Goal: Transaction & Acquisition: Book appointment/travel/reservation

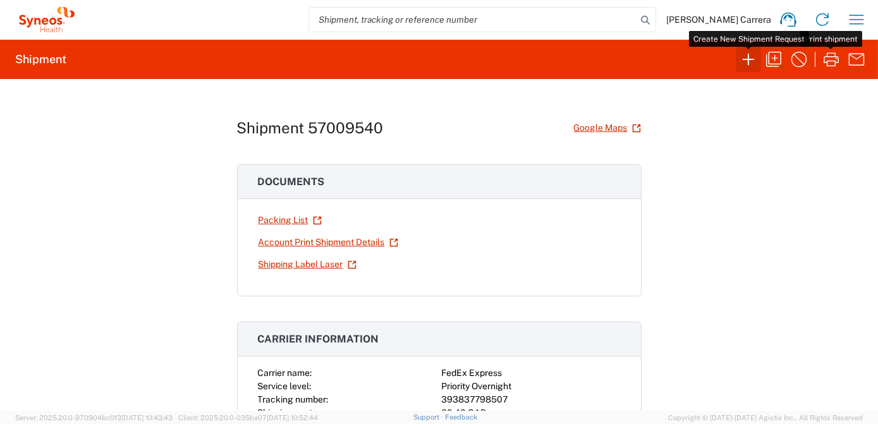
click at [745, 58] on icon "button" at bounding box center [749, 59] width 20 height 20
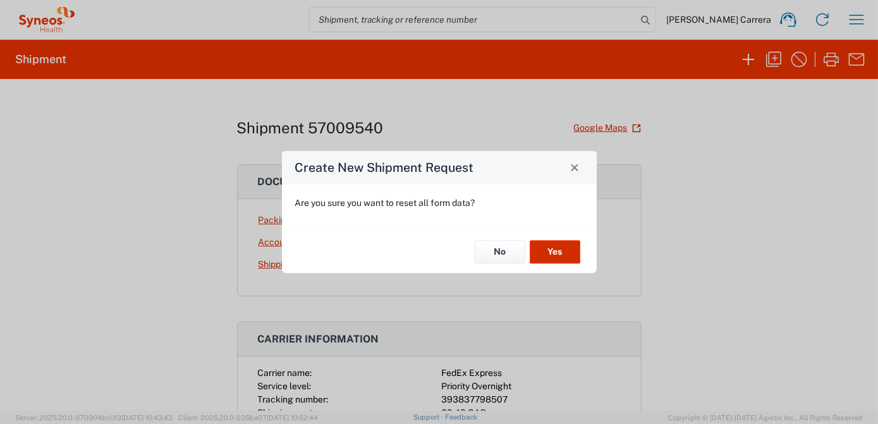
click at [558, 250] on button "Yes" at bounding box center [555, 252] width 51 height 23
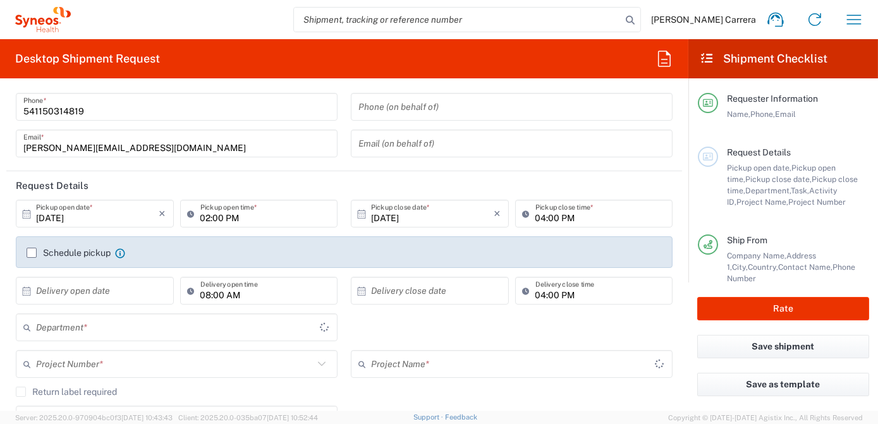
type input "[GEOGRAPHIC_DATA]"
type input "3190"
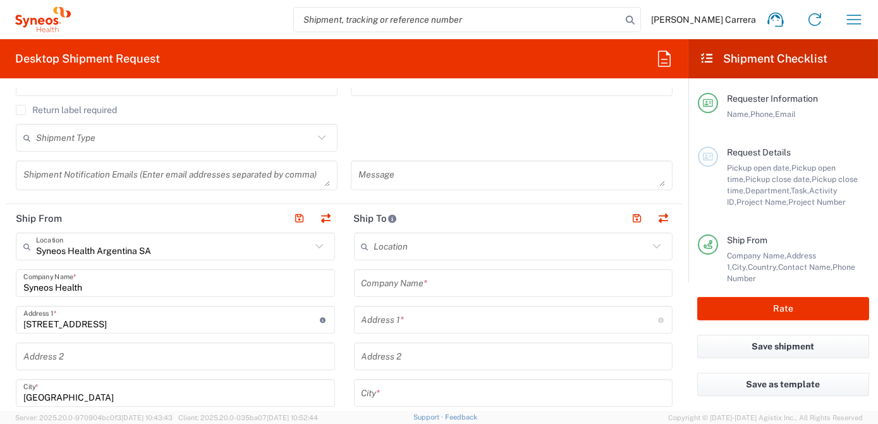
scroll to position [345, 0]
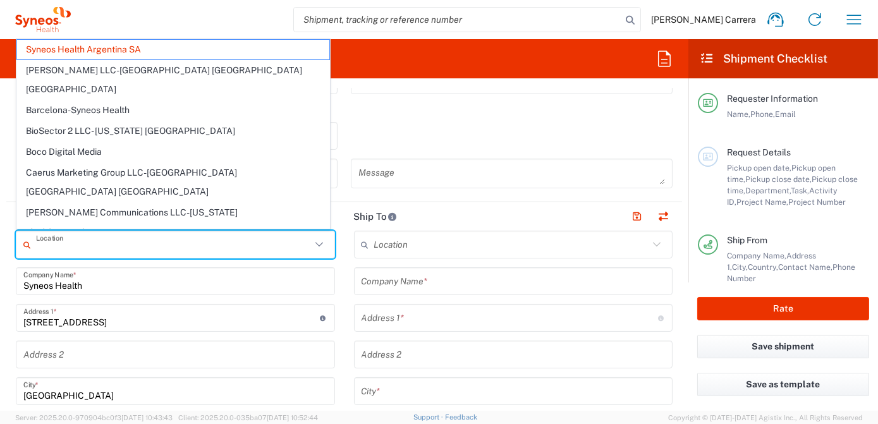
drag, startPoint x: 148, startPoint y: 247, endPoint x: -3, endPoint y: 230, distance: 151.4
click at [0, 230] on html "[PERSON_NAME] Carrera Home Shipment estimator Shipment tracking Desktop shipmen…" at bounding box center [439, 212] width 878 height 424
type input "Syneos Health Argentina SA"
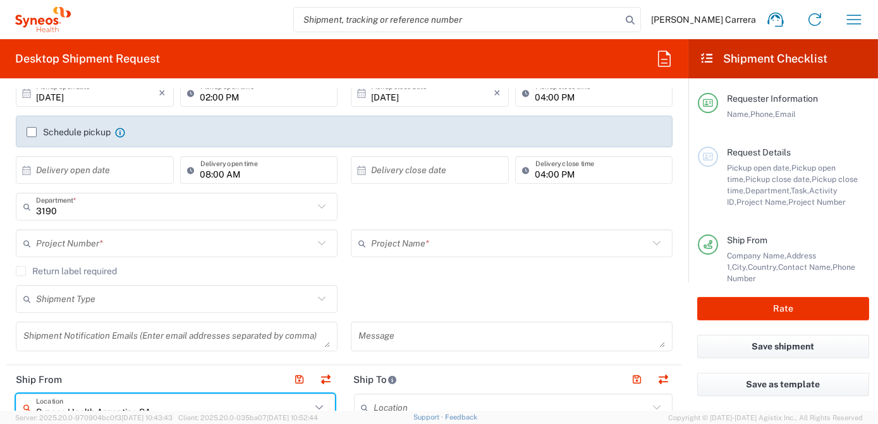
scroll to position [114, 0]
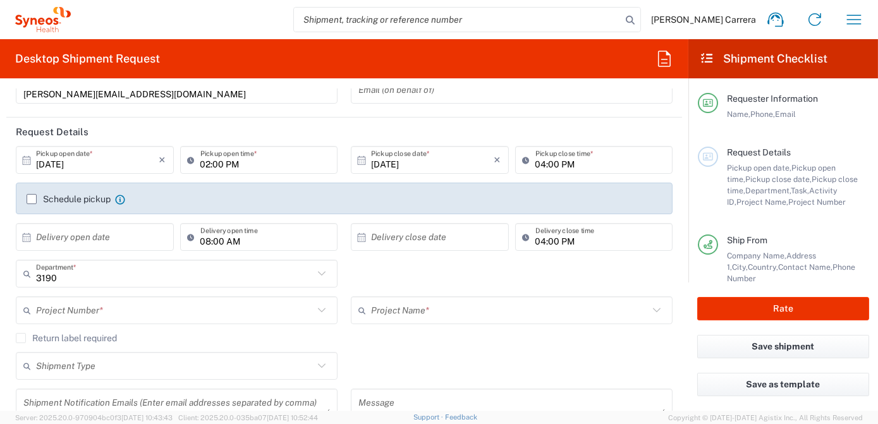
click at [86, 305] on input "text" at bounding box center [175, 311] width 278 height 22
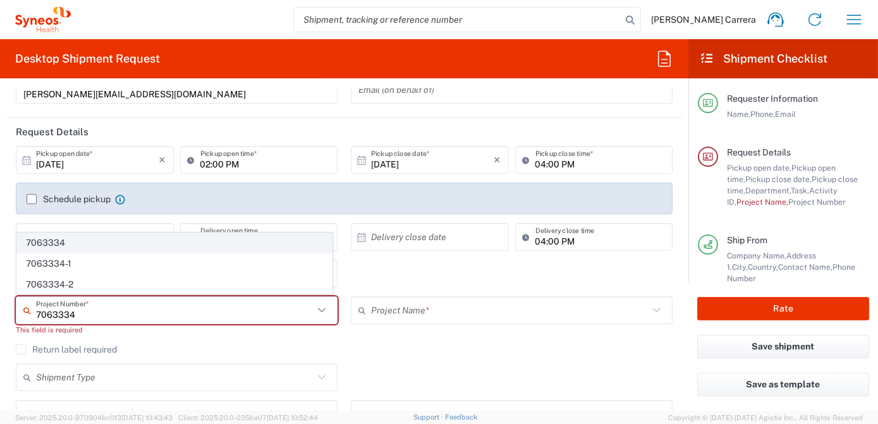
type input "7063334"
click at [57, 242] on span "7063334" at bounding box center [174, 243] width 315 height 20
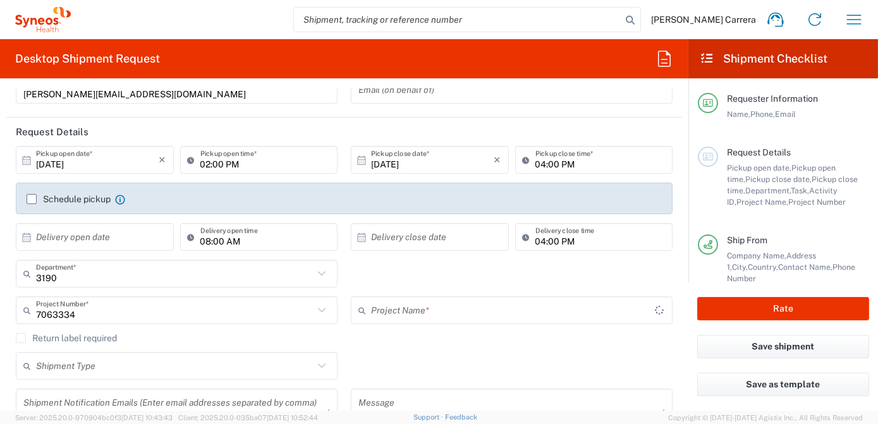
type input "Mineralys 7063334"
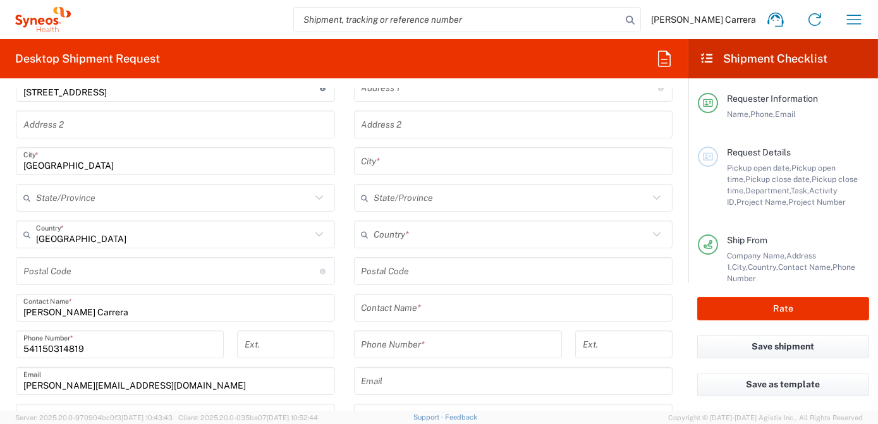
scroll to position [460, 0]
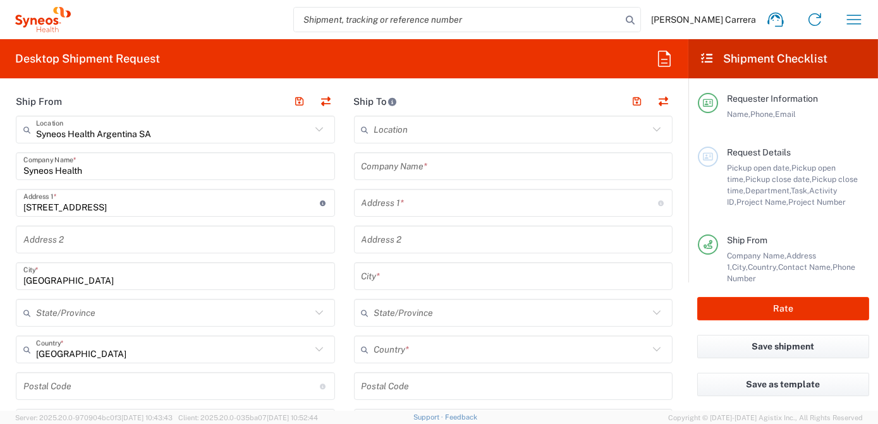
drag, startPoint x: 39, startPoint y: 164, endPoint x: 23, endPoint y: 171, distance: 17.0
click at [0, 161] on html "[PERSON_NAME] Carrera Home Shipment estimator Shipment tracking Desktop shipmen…" at bounding box center [439, 212] width 878 height 424
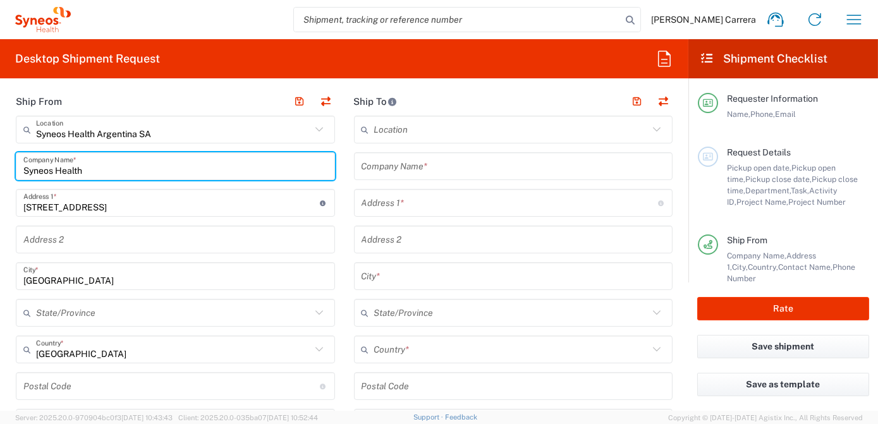
click at [0, 156] on html "[PERSON_NAME] Carrera Home Shipment estimator Shipment tracking Desktop shipmen…" at bounding box center [439, 212] width 878 height 424
drag, startPoint x: 86, startPoint y: 171, endPoint x: 0, endPoint y: 166, distance: 86.2
click at [0, 168] on html "[PERSON_NAME] Carrera Home Shipment estimator Shipment tracking Desktop shipmen…" at bounding box center [439, 212] width 878 height 424
type input "[PERSON_NAME]"
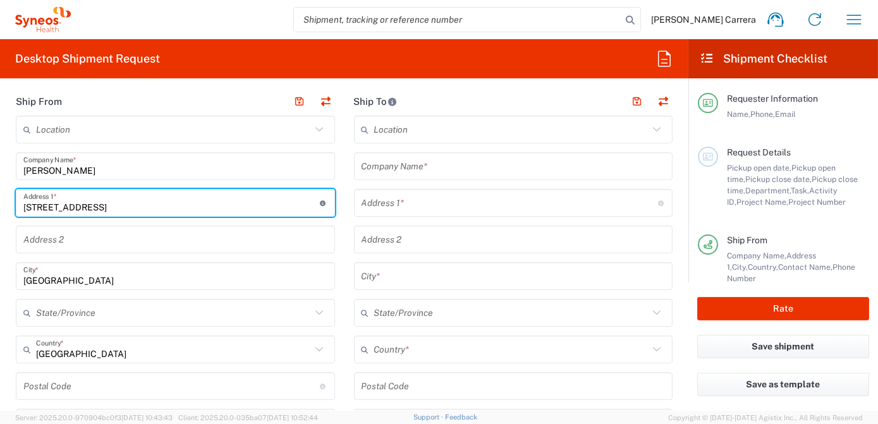
drag, startPoint x: 132, startPoint y: 207, endPoint x: 0, endPoint y: 202, distance: 131.6
click at [0, 202] on html "[PERSON_NAME] Carrera Home Shipment estimator Shipment tracking Desktop shipmen…" at bounding box center [439, 212] width 878 height 424
paste input "[STREET_ADDRESS]"
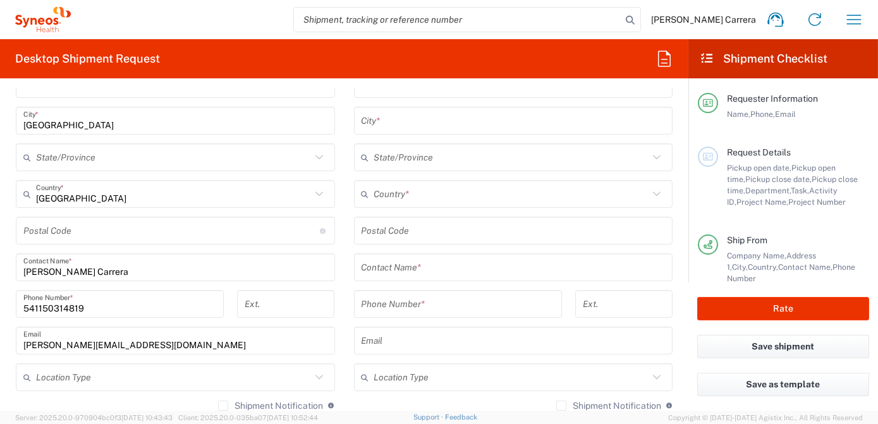
scroll to position [632, 0]
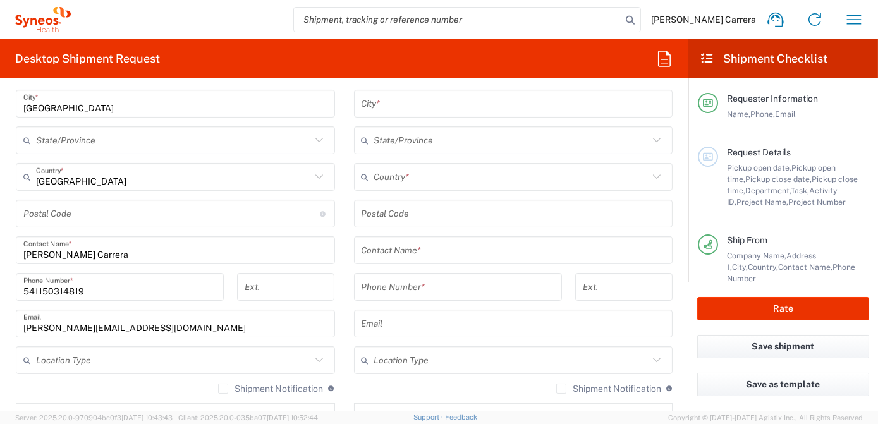
type input "[STREET_ADDRESS]"
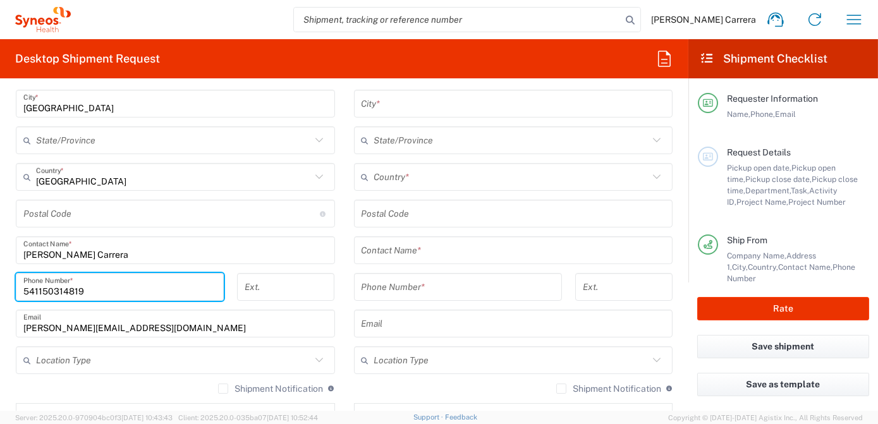
drag, startPoint x: 120, startPoint y: 293, endPoint x: -3, endPoint y: 286, distance: 122.3
click at [0, 286] on html "[PERSON_NAME] Carrera Home Shipment estimator Shipment tracking Desktop shipmen…" at bounding box center [439, 212] width 878 height 424
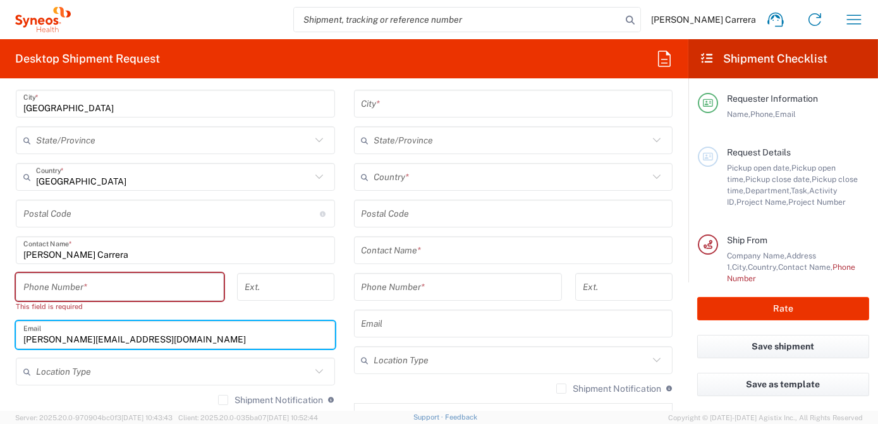
drag, startPoint x: 251, startPoint y: 338, endPoint x: 11, endPoint y: 293, distance: 243.9
click at [6, 320] on main "Location [PERSON_NAME] LLC-[GEOGRAPHIC_DATA] [GEOGRAPHIC_DATA] [GEOGRAPHIC_DATA…" at bounding box center [175, 232] width 338 height 579
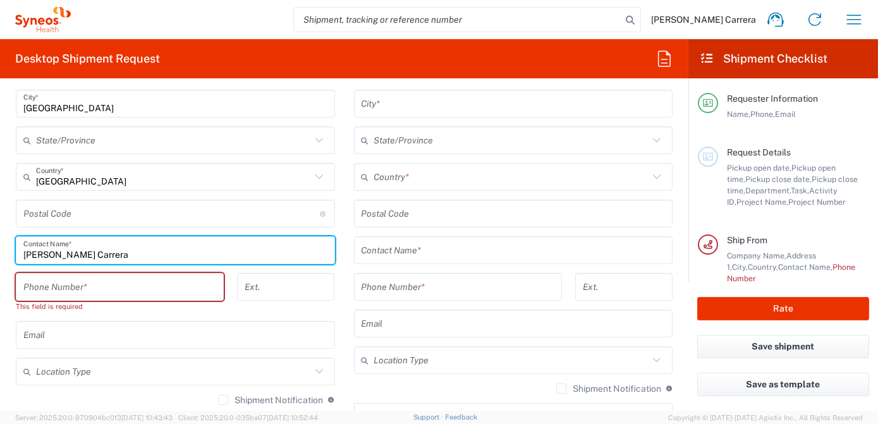
drag, startPoint x: 150, startPoint y: 252, endPoint x: -3, endPoint y: 240, distance: 152.9
click at [0, 240] on html "[PERSON_NAME] Carrera Home Shipment estimator Shipment tracking Desktop shipmen…" at bounding box center [439, 212] width 878 height 424
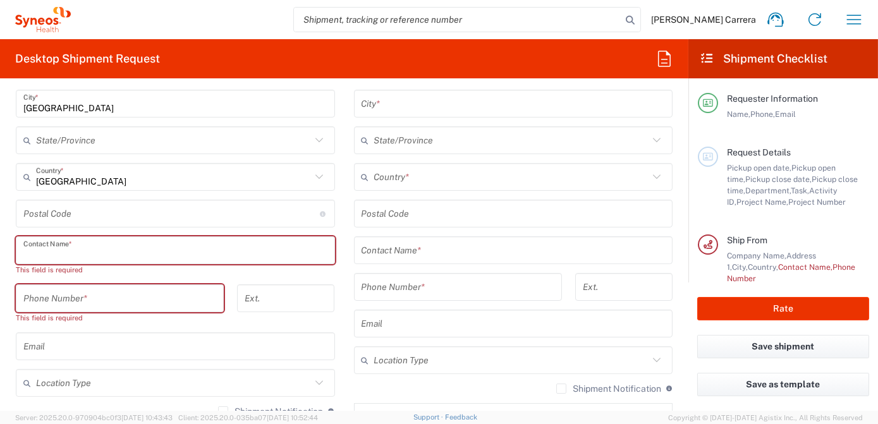
click at [64, 294] on input "tel" at bounding box center [119, 299] width 193 height 22
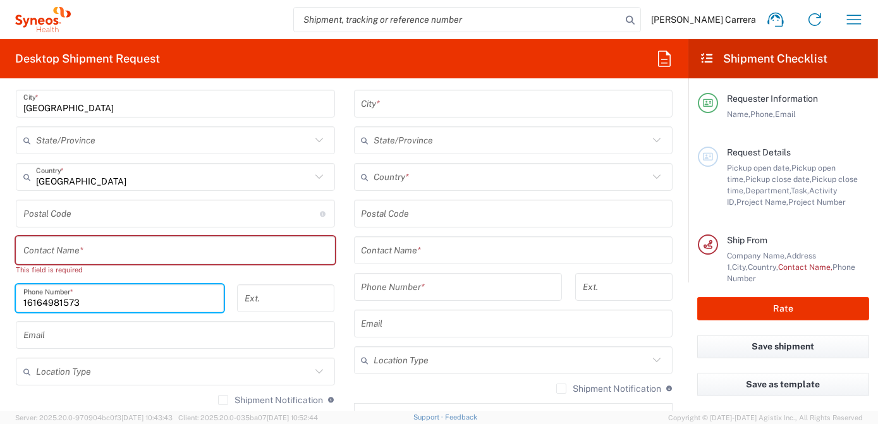
type input "16164981573"
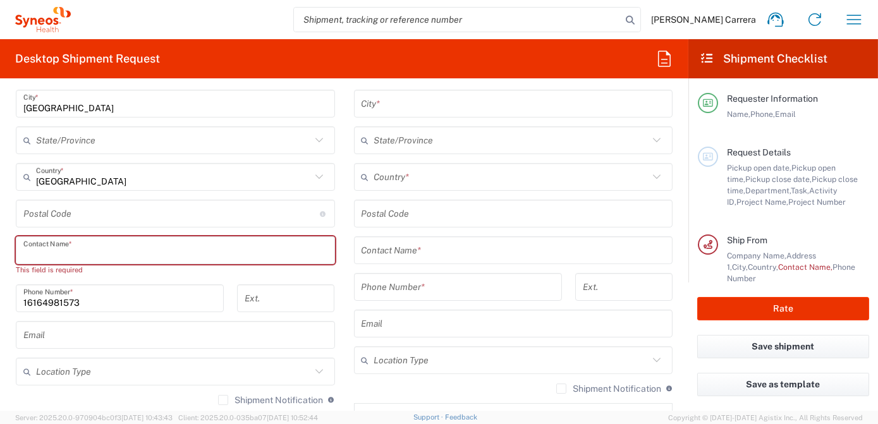
click at [80, 250] on input "text" at bounding box center [175, 251] width 304 height 22
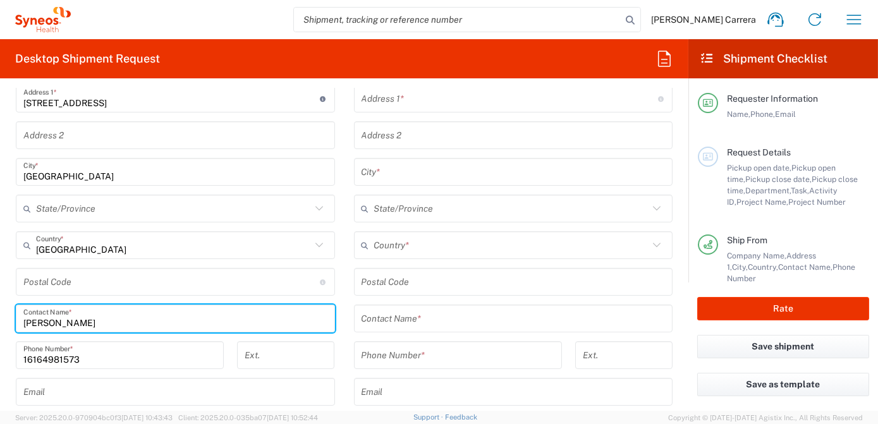
scroll to position [460, 0]
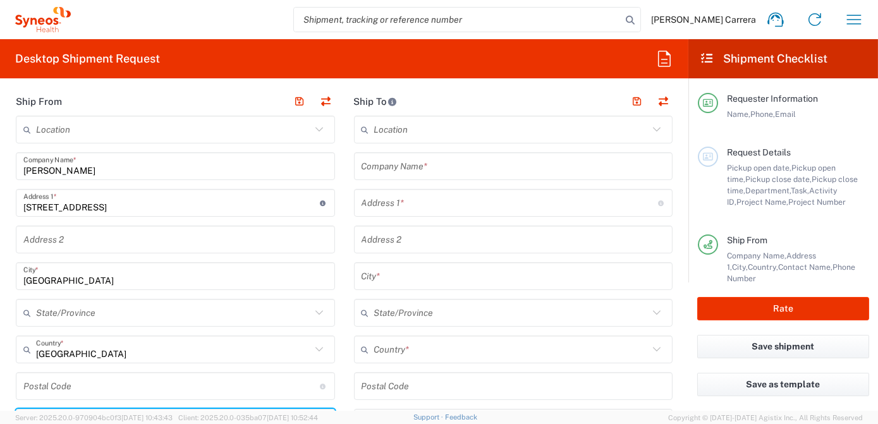
type input "[PERSON_NAME]"
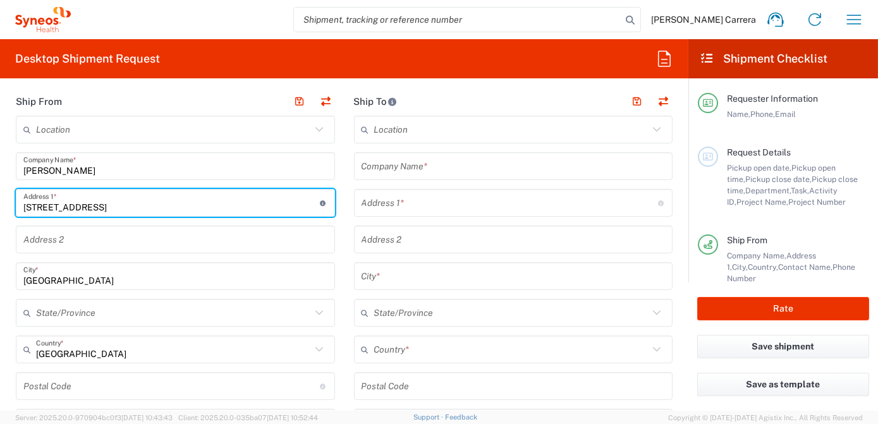
drag, startPoint x: 196, startPoint y: 206, endPoint x: 0, endPoint y: 187, distance: 196.9
click at [0, 187] on html "[PERSON_NAME] Carrera Home Shipment estimator Shipment tracking Desktop shipmen…" at bounding box center [439, 212] width 878 height 424
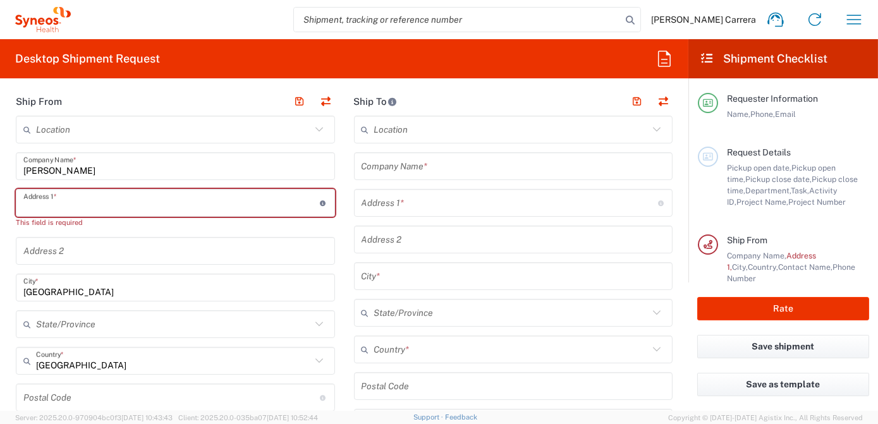
paste input "[STREET_ADDRESS]"
type input "[STREET_ADDRESS]"
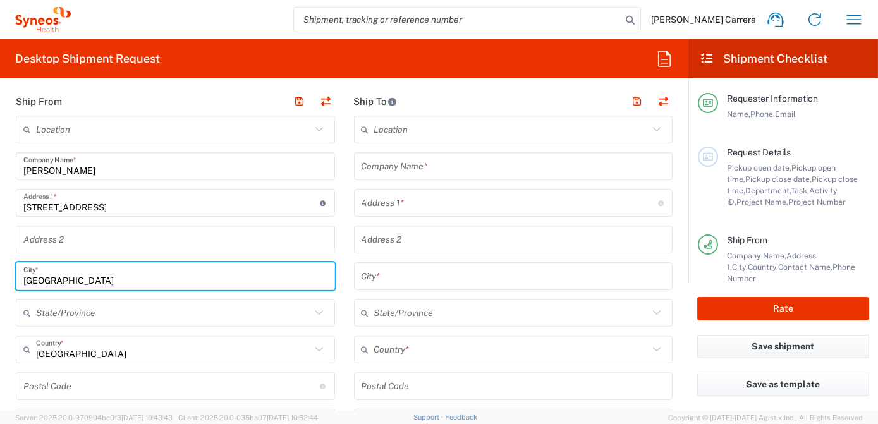
drag, startPoint x: 92, startPoint y: 282, endPoint x: 0, endPoint y: 276, distance: 92.5
click at [0, 277] on html "[PERSON_NAME] Carrera Home Shipment estimator Shipment tracking Desktop shipmen…" at bounding box center [439, 212] width 878 height 424
type input "[GEOGRAPHIC_DATA]"
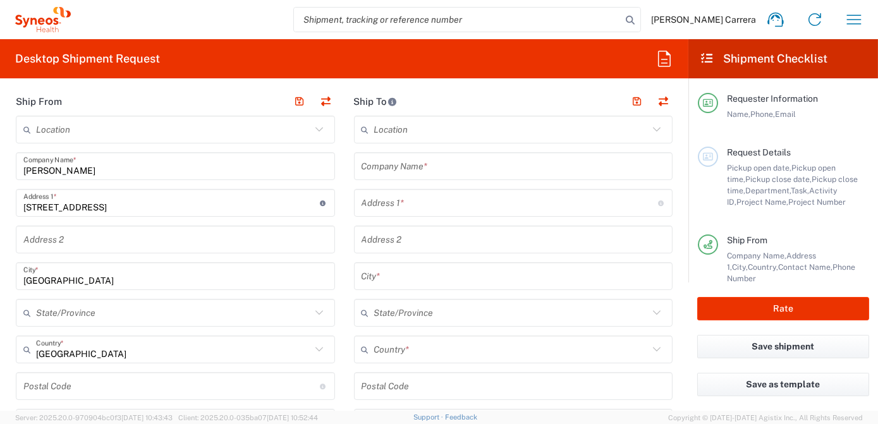
drag, startPoint x: 82, startPoint y: 358, endPoint x: 32, endPoint y: 352, distance: 50.4
click at [32, 352] on div "Argentina Country *" at bounding box center [175, 350] width 319 height 28
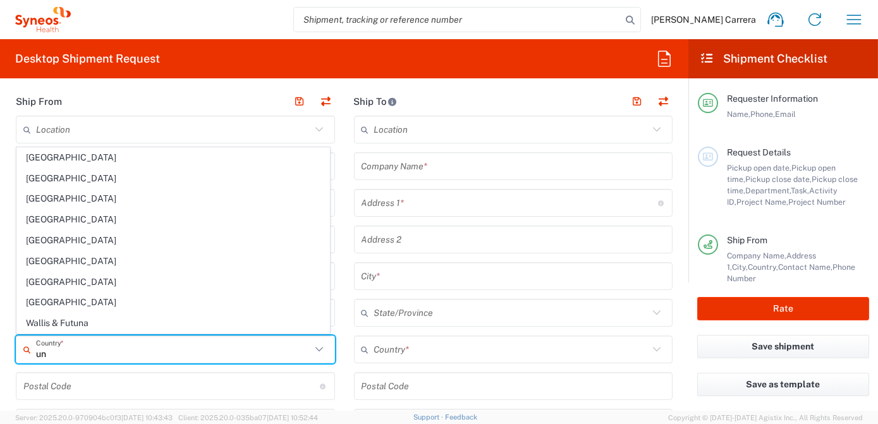
type input "[GEOGRAPHIC_DATA]"
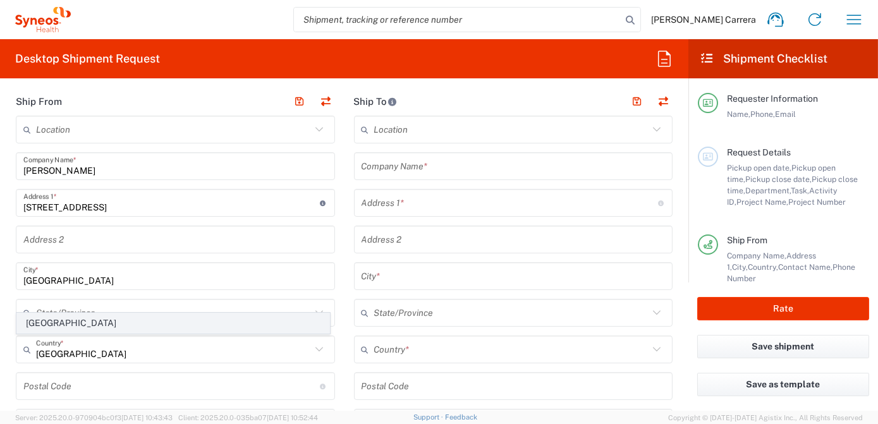
click at [68, 323] on span "[GEOGRAPHIC_DATA]" at bounding box center [173, 324] width 312 height 20
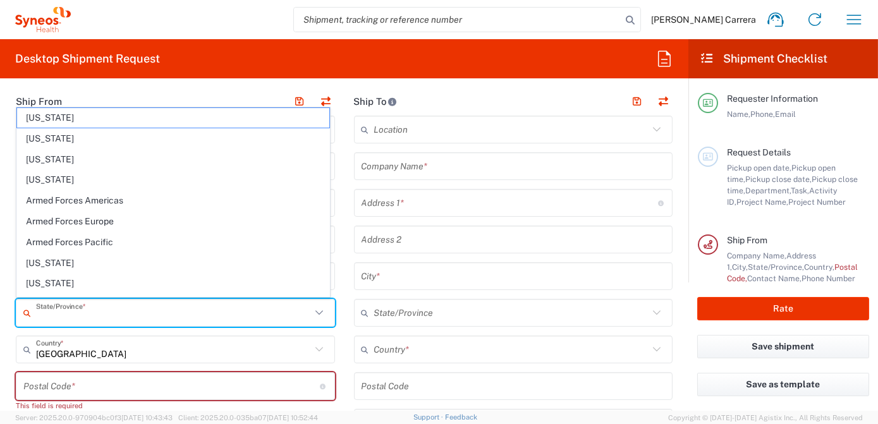
click at [71, 311] on input "text" at bounding box center [173, 313] width 275 height 22
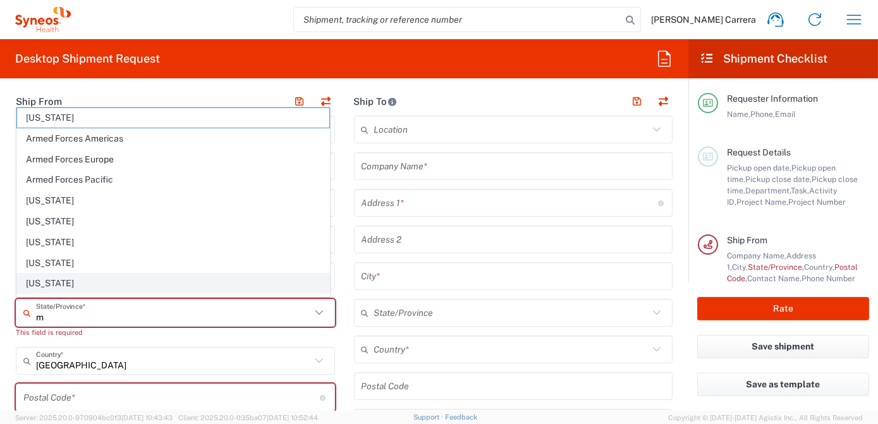
click at [46, 281] on span "[US_STATE]" at bounding box center [173, 284] width 312 height 20
type input "[US_STATE]"
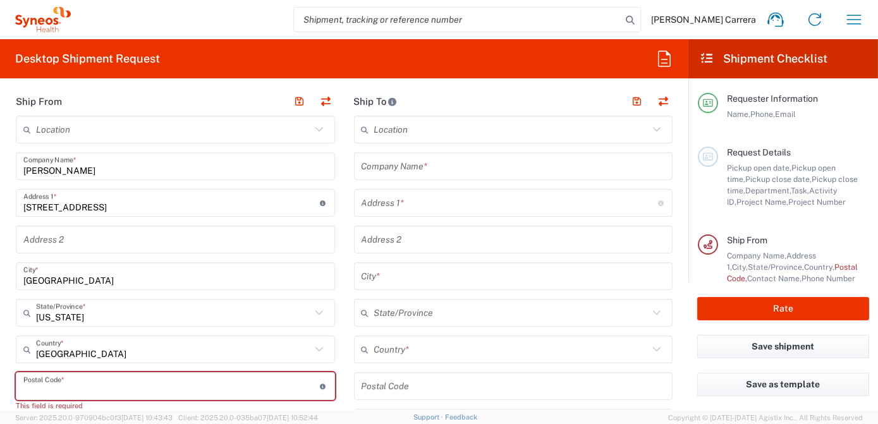
click at [74, 388] on input "undefined" at bounding box center [171, 387] width 297 height 22
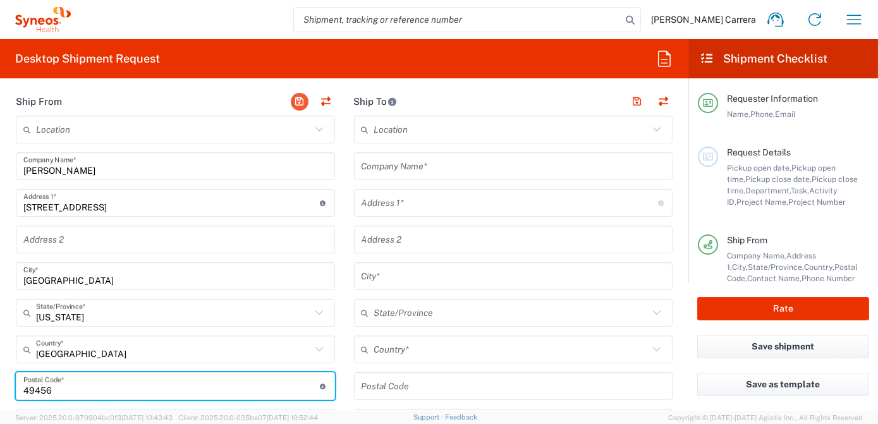
type input "49456"
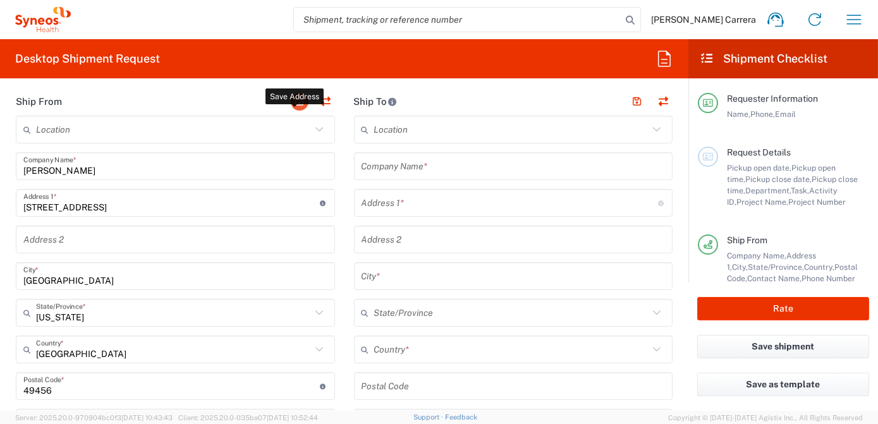
click at [293, 98] on button "button" at bounding box center [300, 102] width 18 height 18
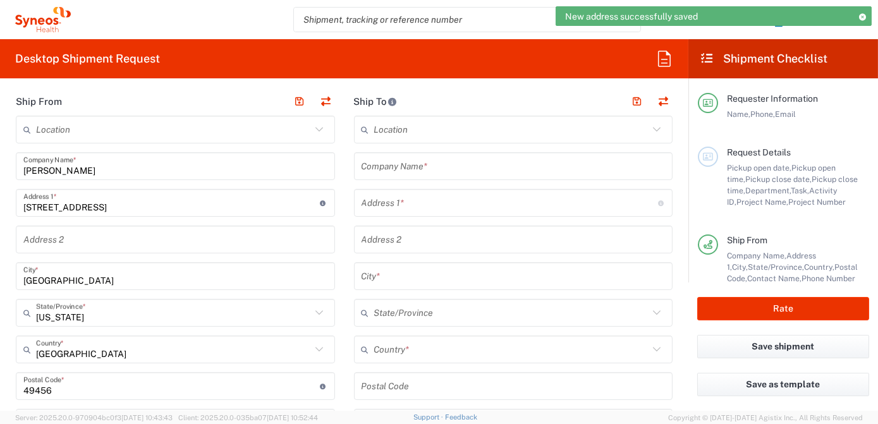
click at [412, 166] on input "text" at bounding box center [514, 167] width 304 height 22
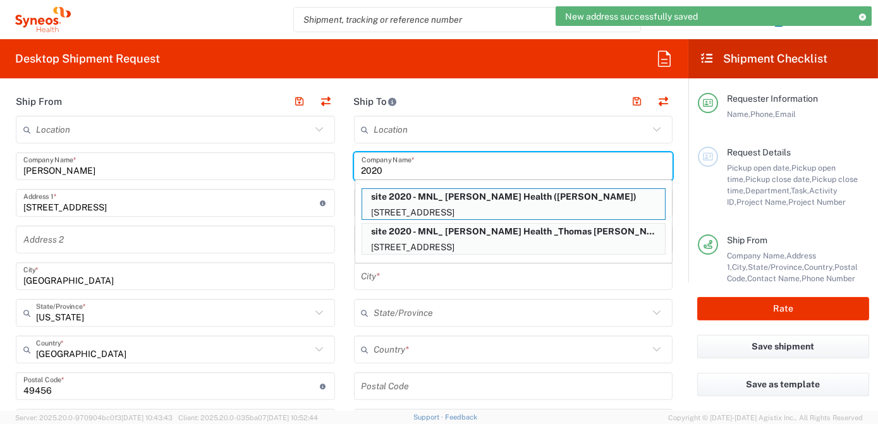
click at [439, 199] on p "site 2020 - MNL_ [PERSON_NAME] Health ([PERSON_NAME])" at bounding box center [513, 197] width 303 height 16
type input "site 2020 - MNL_ [PERSON_NAME] Health"
type input "[STREET_ADDRESS]"
type input "NOvi"
type input "[GEOGRAPHIC_DATA]"
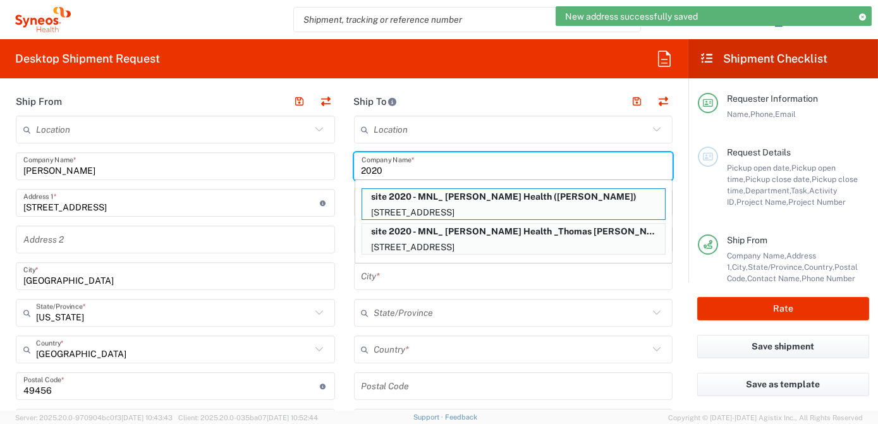
type input "48377"
type input "[PERSON_NAME]"
type input "[PHONE_NUMBER]"
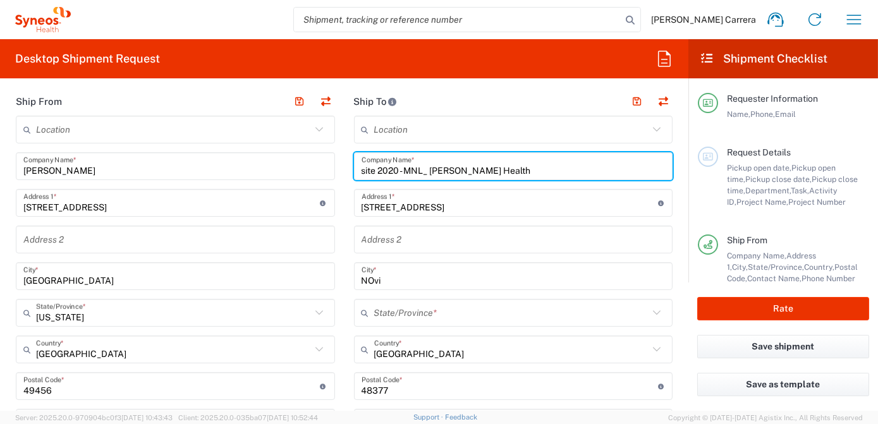
type input "[US_STATE]"
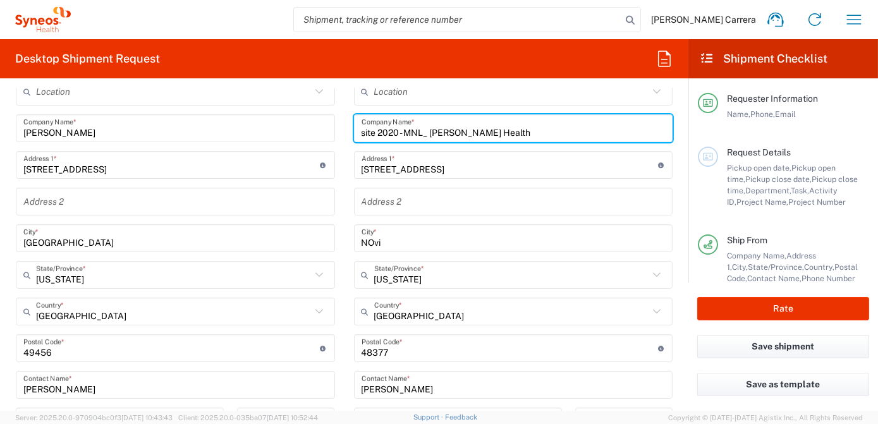
scroll to position [517, 0]
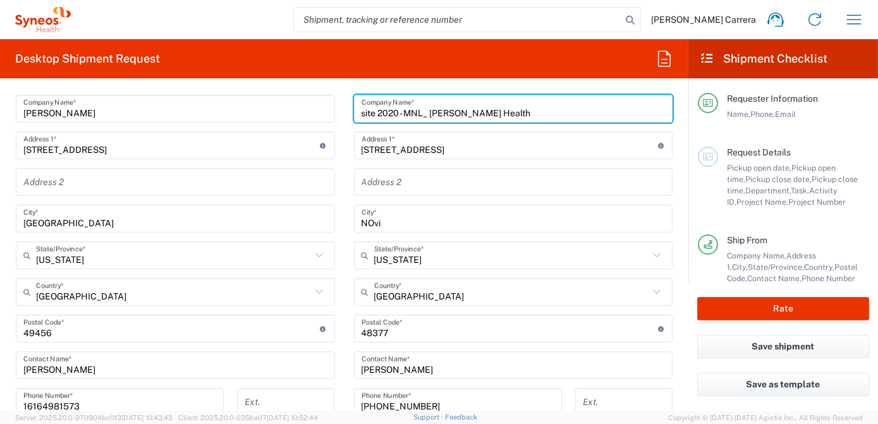
click at [440, 400] on input "[PHONE_NUMBER]" at bounding box center [458, 402] width 193 height 22
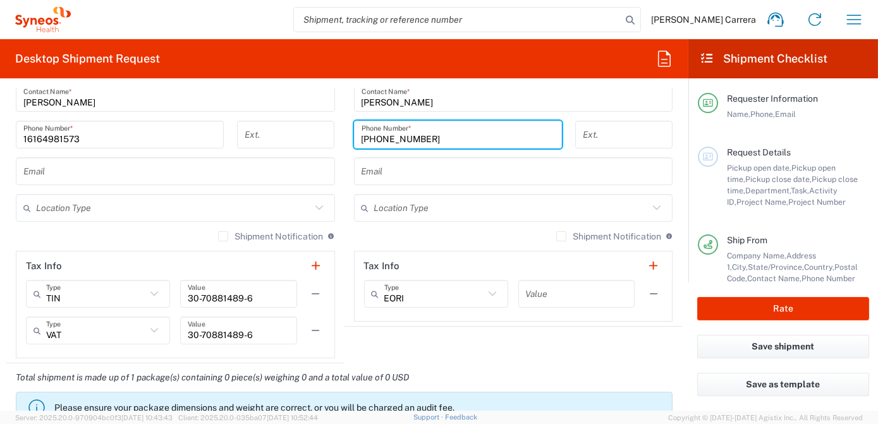
scroll to position [920, 0]
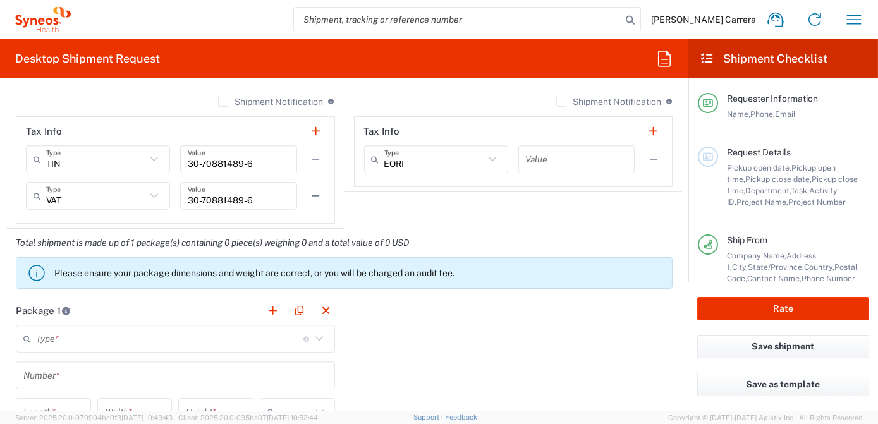
click at [68, 330] on input "text" at bounding box center [170, 339] width 268 height 22
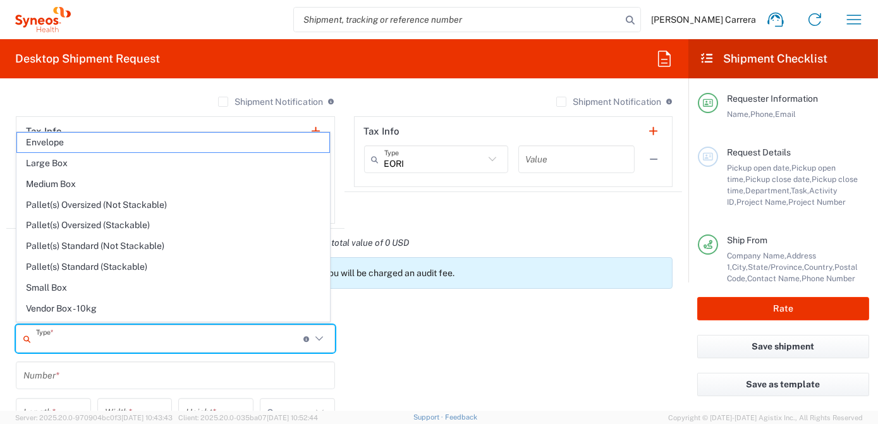
click at [66, 143] on span "Envelope" at bounding box center [173, 143] width 312 height 20
type input "Envelope"
type input "1"
type input "9.5"
type input "12.5"
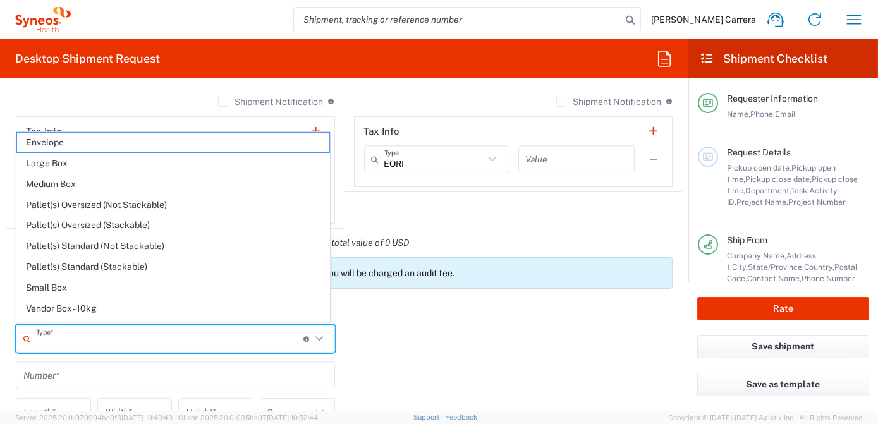
type input "0.25"
type input "in"
type input "0.45"
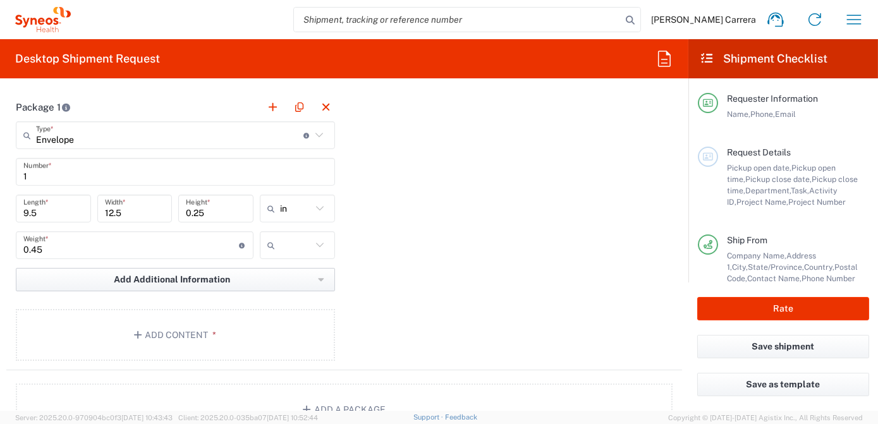
scroll to position [1207, 0]
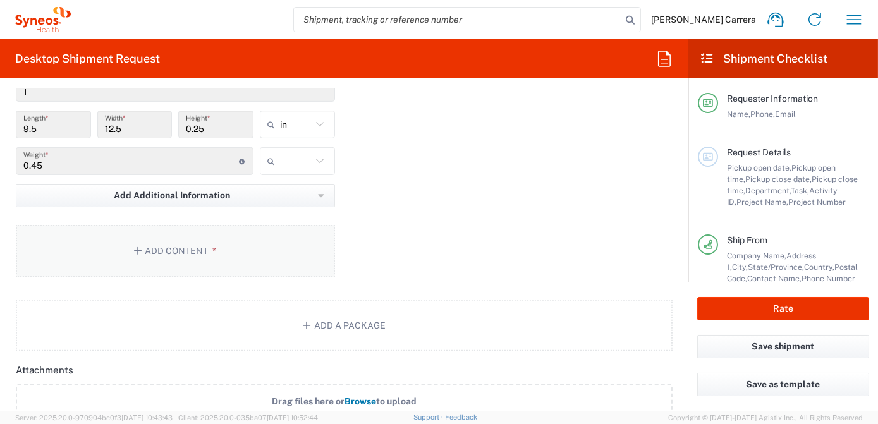
click at [134, 252] on icon "button" at bounding box center [139, 251] width 11 height 9
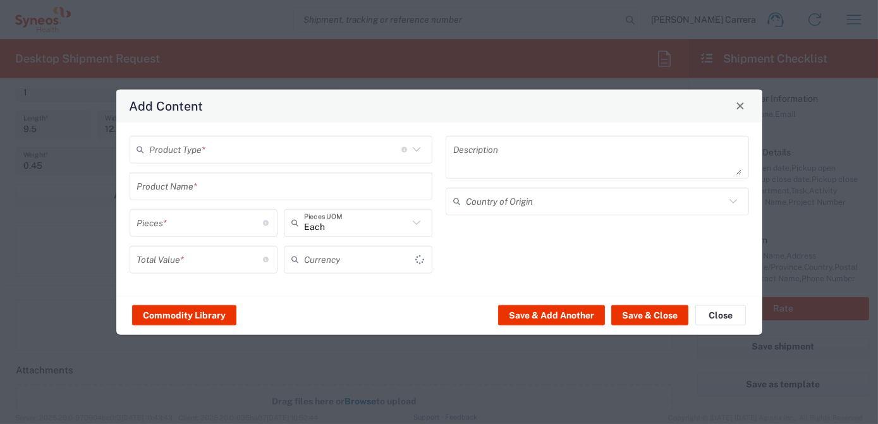
type input "US Dollar"
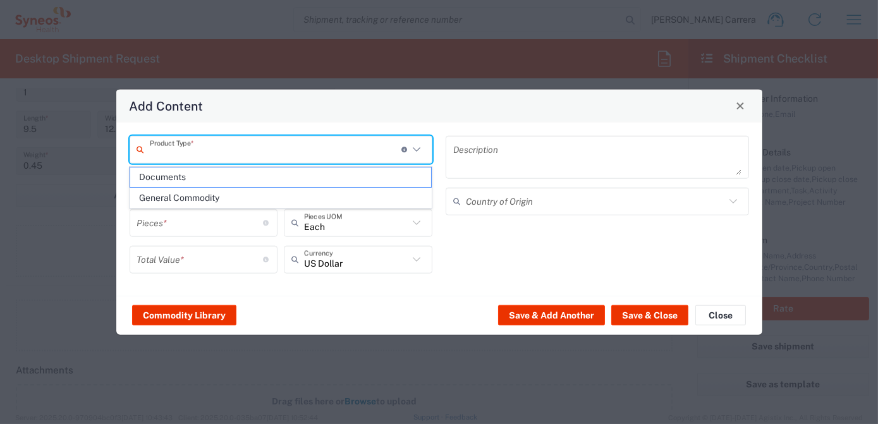
click at [162, 142] on input "text" at bounding box center [276, 150] width 252 height 22
click at [173, 181] on span "Documents" at bounding box center [280, 178] width 301 height 20
type input "Documents"
type input "1"
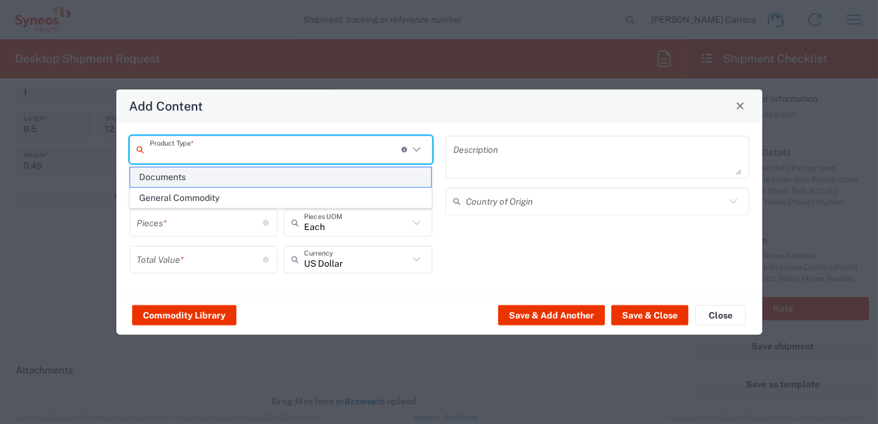
type input "1"
type textarea "Documents"
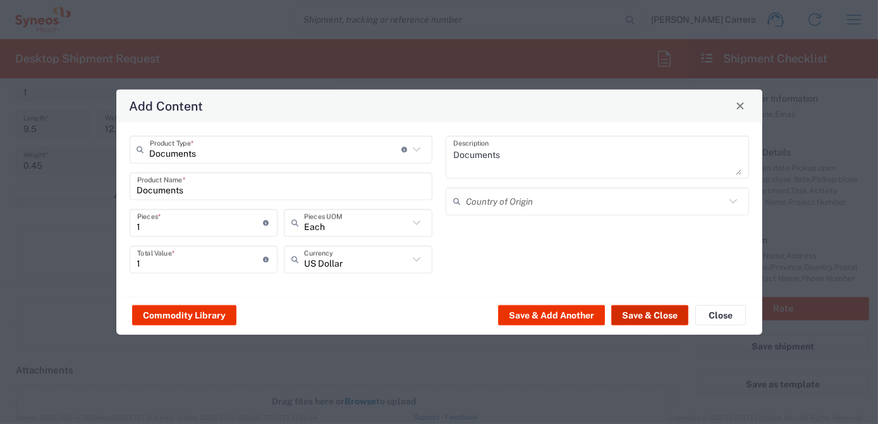
click at [636, 318] on button "Save & Close" at bounding box center [650, 315] width 77 height 20
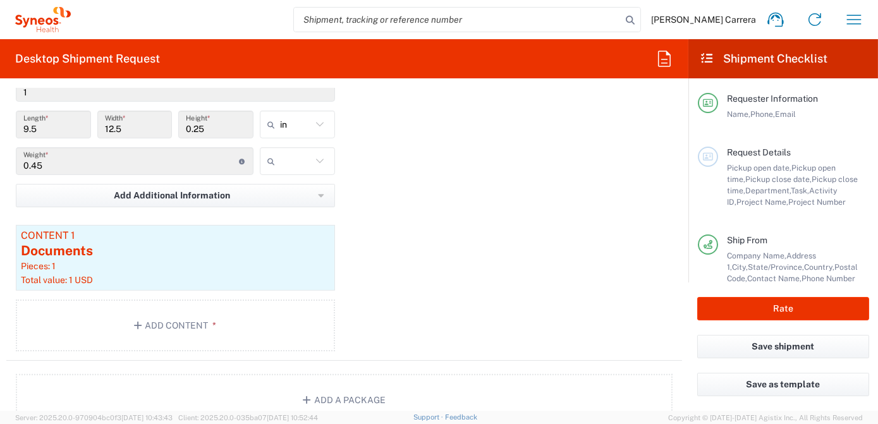
click at [280, 155] on input "text" at bounding box center [296, 161] width 32 height 20
click at [295, 210] on span "lbs" at bounding box center [293, 208] width 71 height 20
type input "lbs"
click at [757, 305] on button "Rate" at bounding box center [784, 308] width 172 height 23
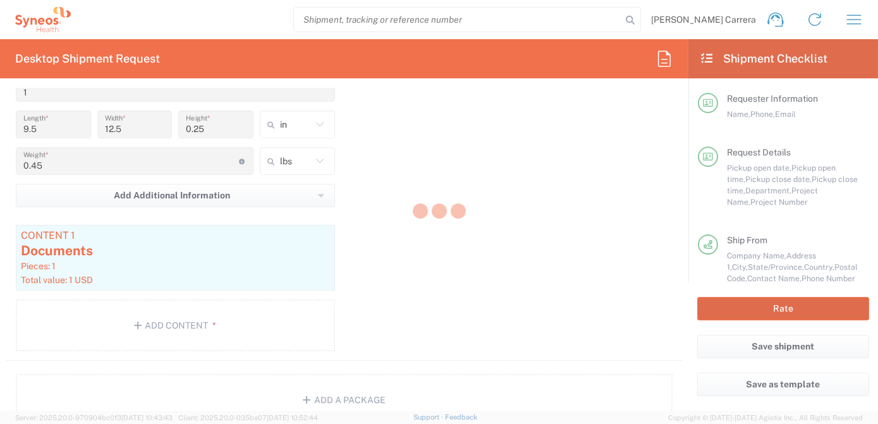
type input "7063334"
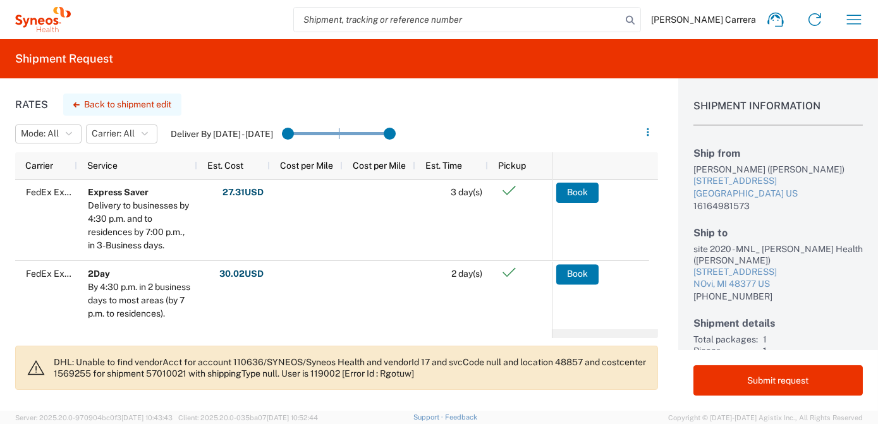
click at [118, 105] on button "Back to shipment edit" at bounding box center [122, 105] width 118 height 22
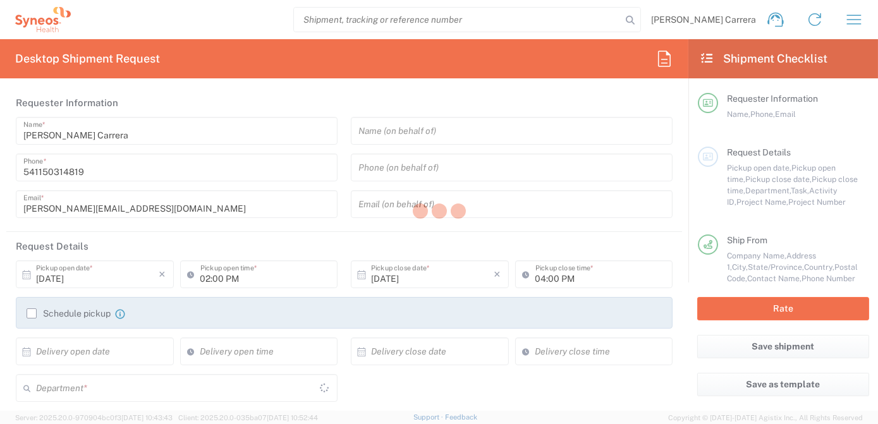
type input "[US_STATE]"
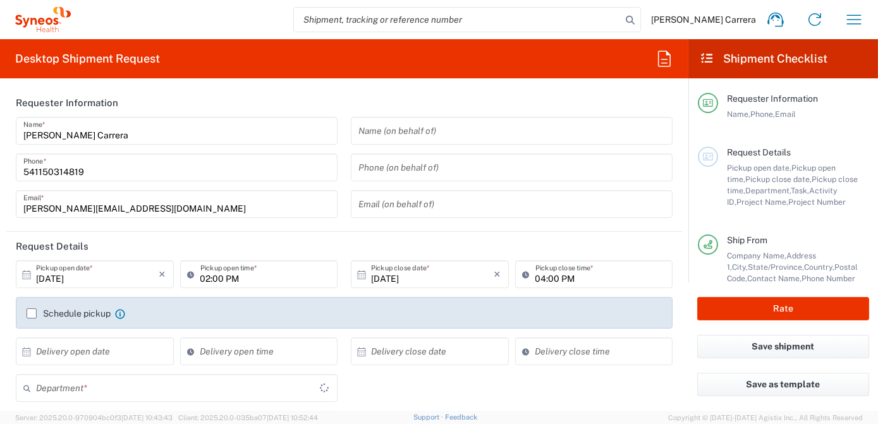
type input "[US_STATE]"
type input "Envelope"
type input "3190"
type input "7063334"
type input "Mineralys 7063334"
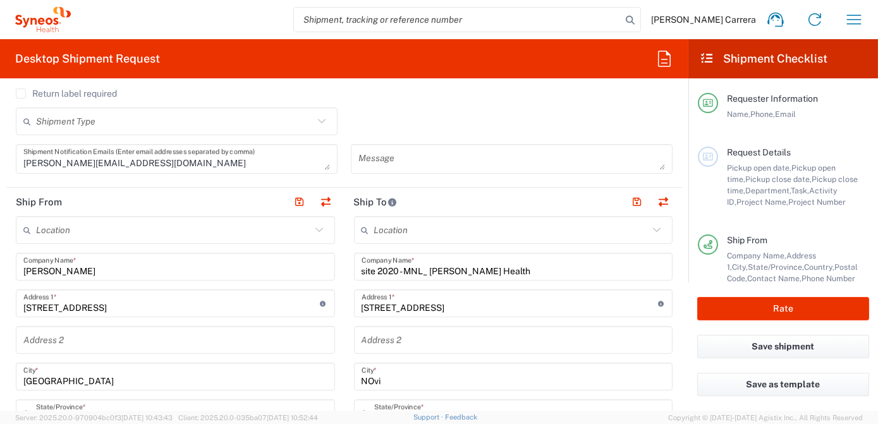
scroll to position [402, 0]
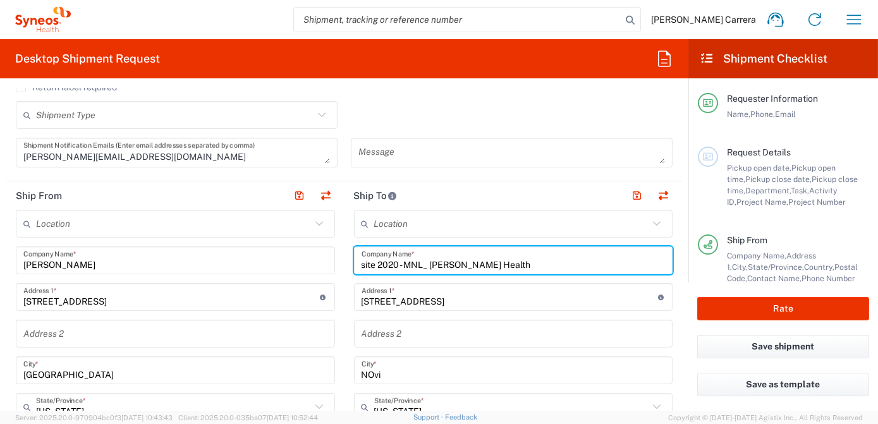
drag, startPoint x: 518, startPoint y: 262, endPoint x: 171, endPoint y: 251, distance: 346.8
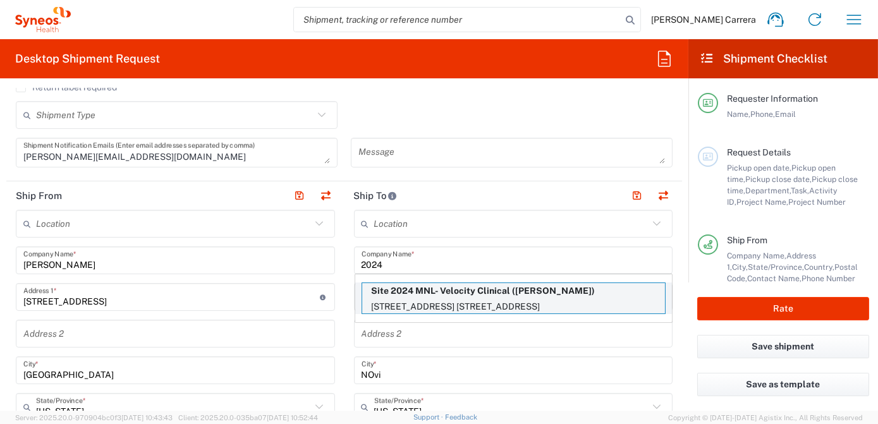
click at [388, 290] on p "Site 2024 MNL- Velocity Clinical ([PERSON_NAME])" at bounding box center [513, 291] width 303 height 16
type input "Site 2024 MNL- Velocity Clinical"
type input "[STREET_ADDRESS] Ste. 214"
type input "[GEOGRAPHIC_DATA]"
type input "[US_STATE]"
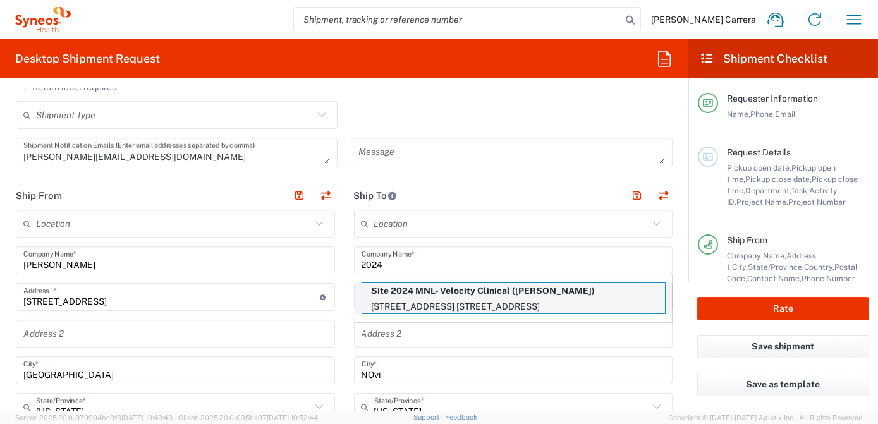
type input "20854"
type input "[PERSON_NAME]"
type input "2406982800"
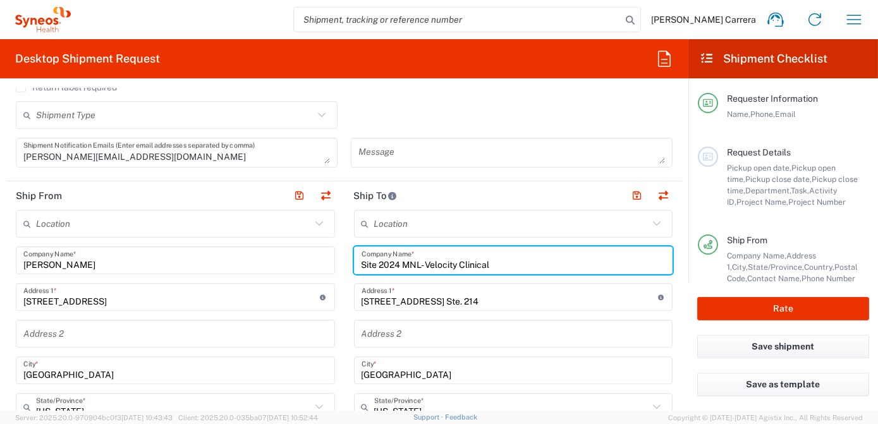
drag, startPoint x: 89, startPoint y: 265, endPoint x: 0, endPoint y: 259, distance: 88.8
click at [0, 259] on html "[PERSON_NAME] Carrera Home Shipment estimator Shipment tracking Desktop shipmen…" at bounding box center [439, 212] width 878 height 424
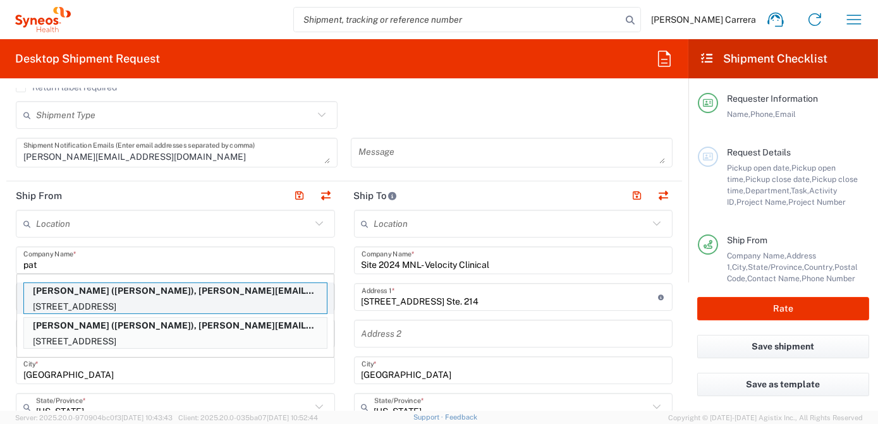
click at [97, 299] on p "[STREET_ADDRESS]" at bounding box center [175, 307] width 303 height 16
type input "[PERSON_NAME]"
type input "[STREET_ADDRESS]"
type input "[GEOGRAPHIC_DATA]"
type input "[US_STATE]"
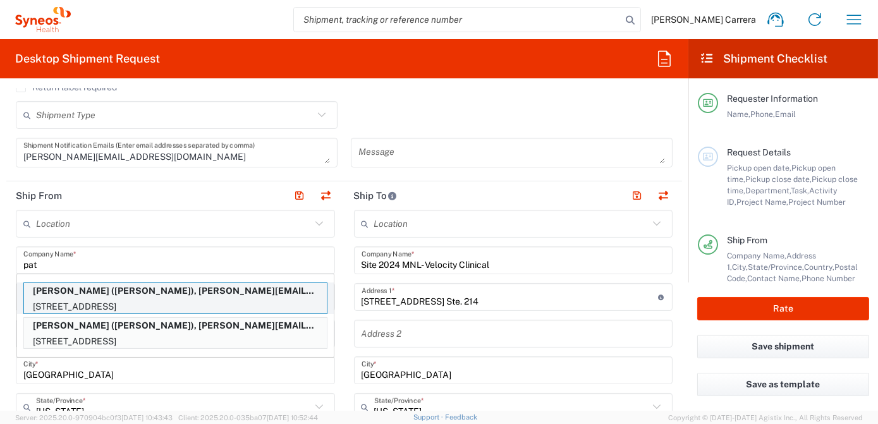
type input "07863"
type input "[PERSON_NAME]"
type input "9084002637"
type input "[PERSON_NAME][EMAIL_ADDRESS][PERSON_NAME][DOMAIN_NAME]"
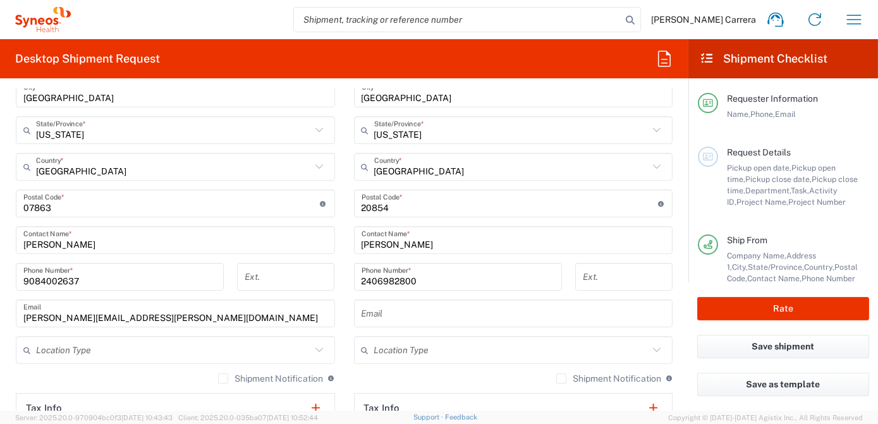
scroll to position [689, 0]
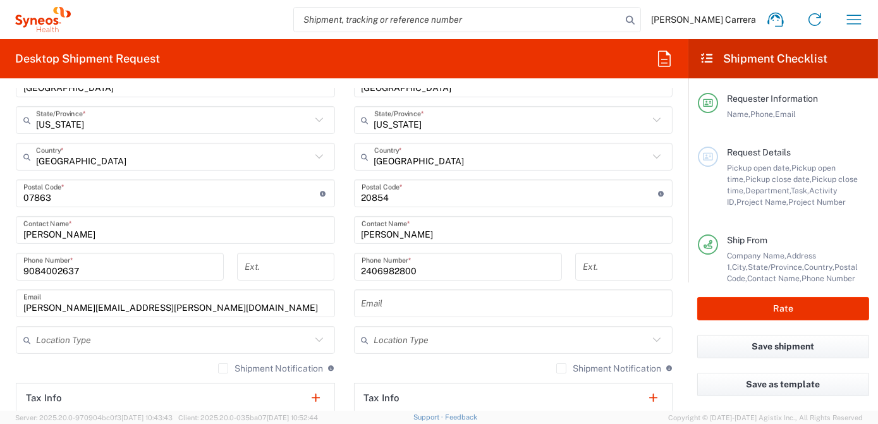
drag, startPoint x: 90, startPoint y: 269, endPoint x: 90, endPoint y: 261, distance: 8.9
click at [90, 269] on input "9084002637" at bounding box center [119, 267] width 193 height 22
click at [85, 233] on input "[PERSON_NAME]" at bounding box center [175, 230] width 304 height 22
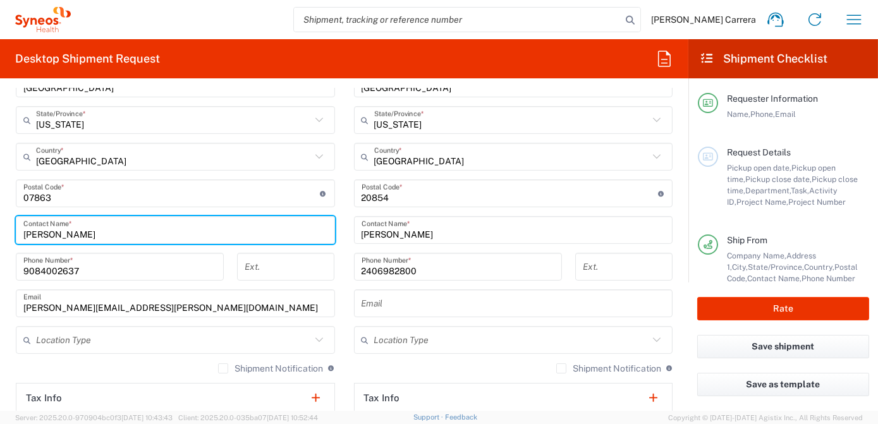
click at [63, 195] on input "undefined" at bounding box center [171, 194] width 297 height 22
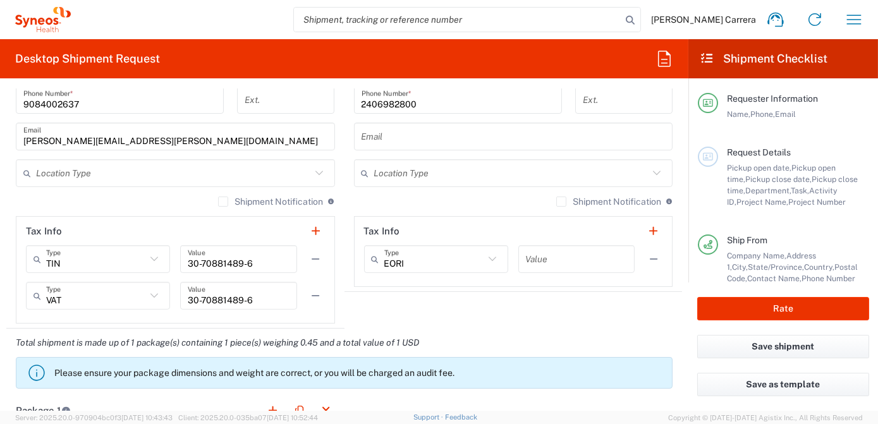
scroll to position [862, 0]
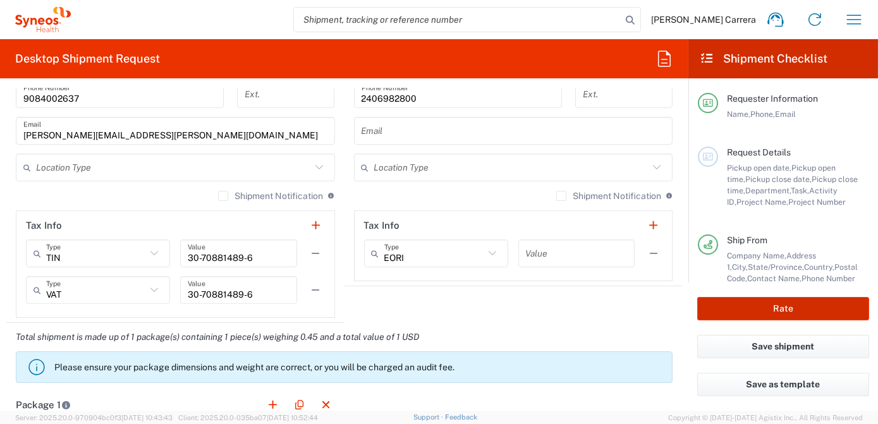
click at [797, 311] on button "Rate" at bounding box center [784, 308] width 172 height 23
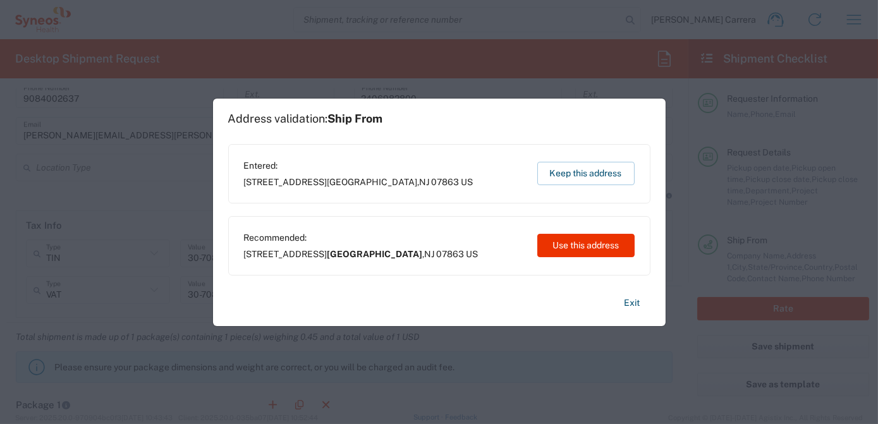
click at [570, 250] on button "Use this address" at bounding box center [586, 245] width 97 height 23
type input "[GEOGRAPHIC_DATA]"
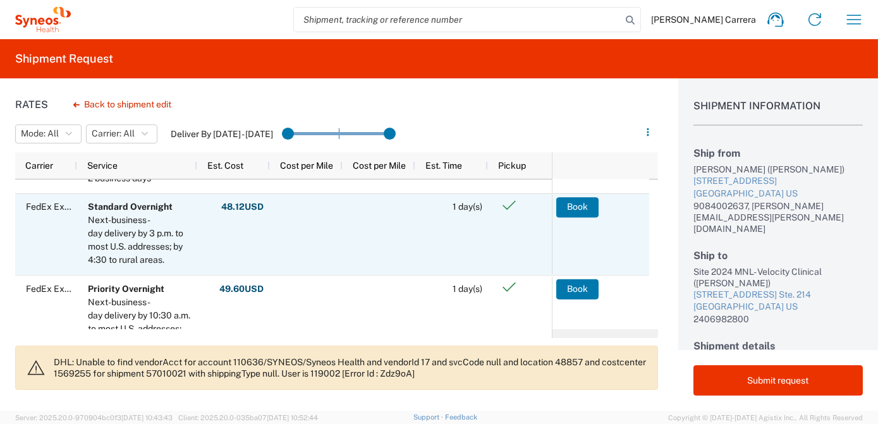
scroll to position [172, 0]
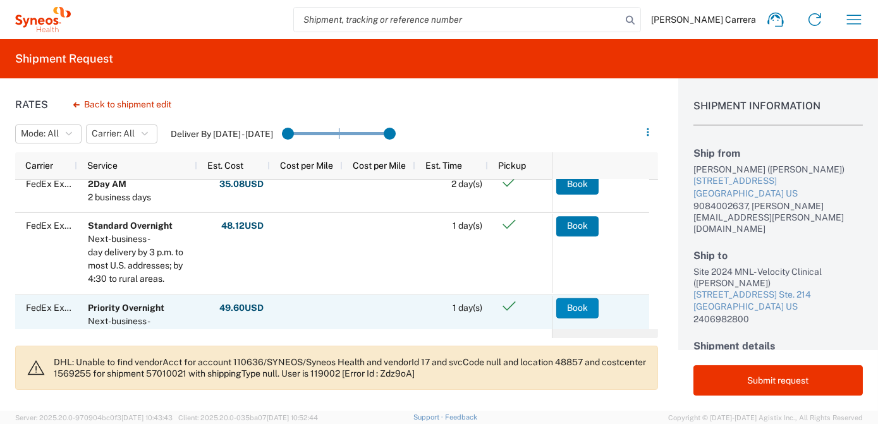
click at [579, 306] on button "Book" at bounding box center [578, 308] width 42 height 20
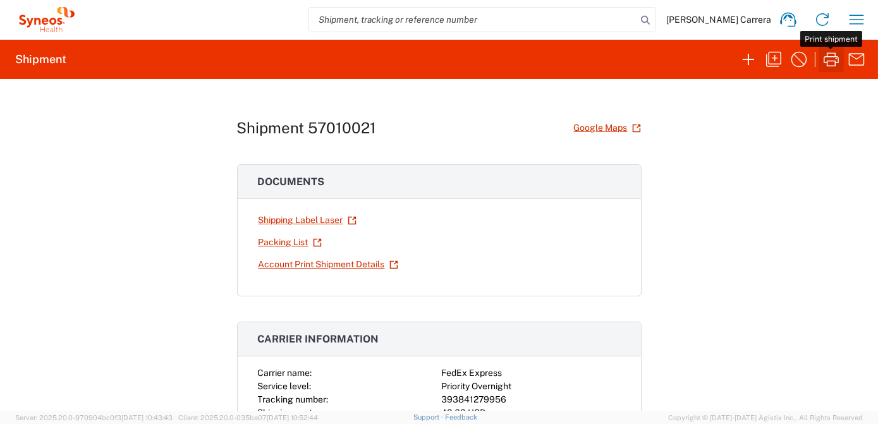
click at [829, 62] on icon "button" at bounding box center [832, 59] width 20 height 20
click at [779, 63] on icon "button" at bounding box center [774, 59] width 20 height 20
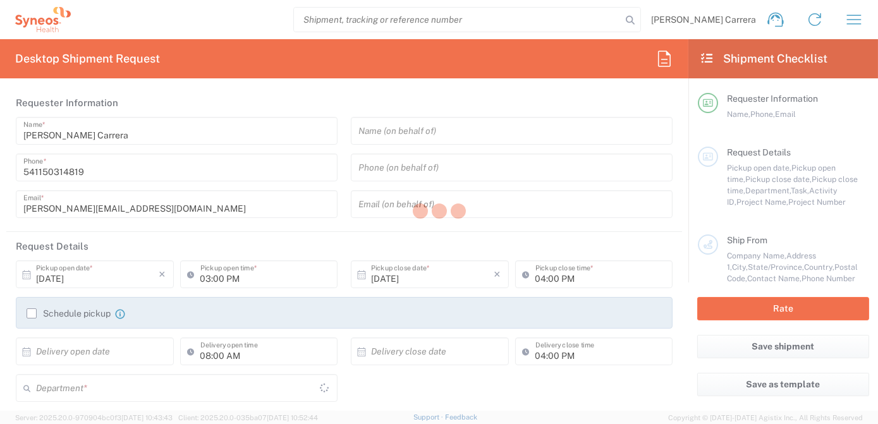
type input "02:00 PM"
type textarea "[PERSON_NAME][EMAIL_ADDRESS][DOMAIN_NAME]"
type input "[PERSON_NAME]"
type input "[STREET_ADDRESS]"
type input "[GEOGRAPHIC_DATA]"
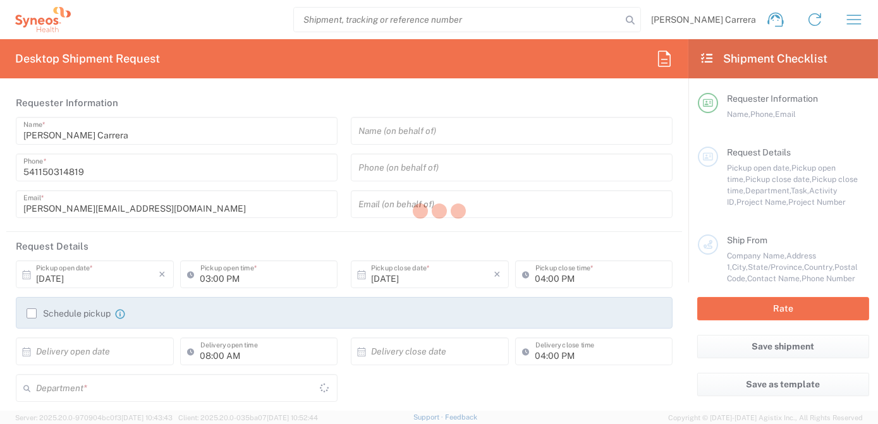
type input "[US_STATE]"
type input "07863"
type input "[PERSON_NAME]"
type input "9084002637"
type input "[PERSON_NAME][EMAIL_ADDRESS][PERSON_NAME][DOMAIN_NAME]"
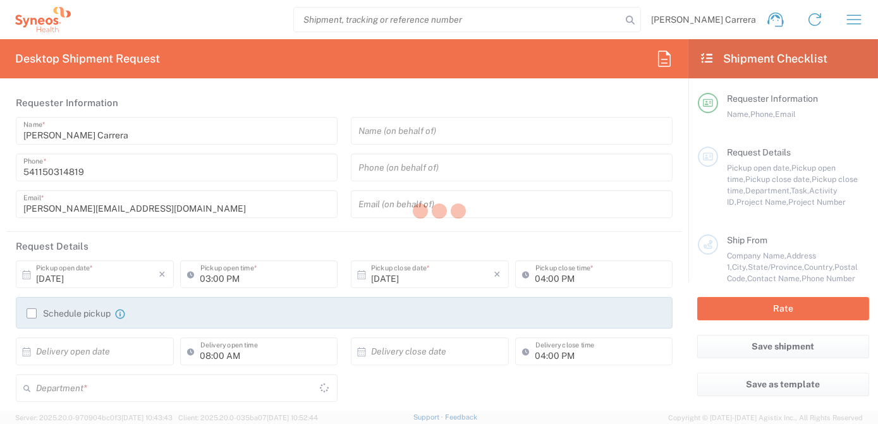
type input "Site 2024 MNL- Velocity Clinical"
type input "[STREET_ADDRESS] Ste. 214"
type input "[GEOGRAPHIC_DATA]"
type input "20854"
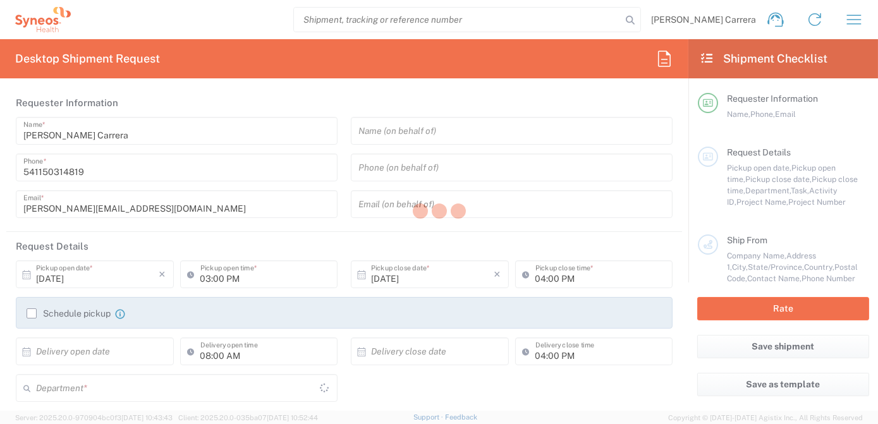
type input "[PERSON_NAME]"
type input "2406982800"
type input "Sender/Shipper"
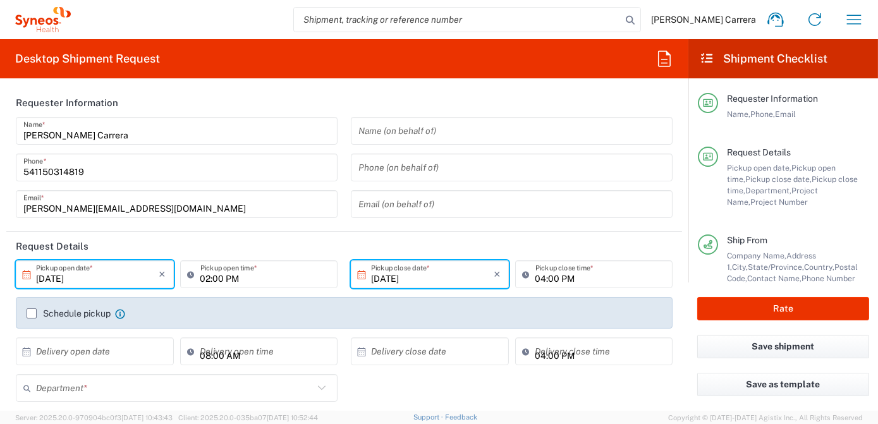
type input "[US_STATE]"
type input "7063334"
type input "Envelope"
type input "3190"
type input "Mineralys 7063334"
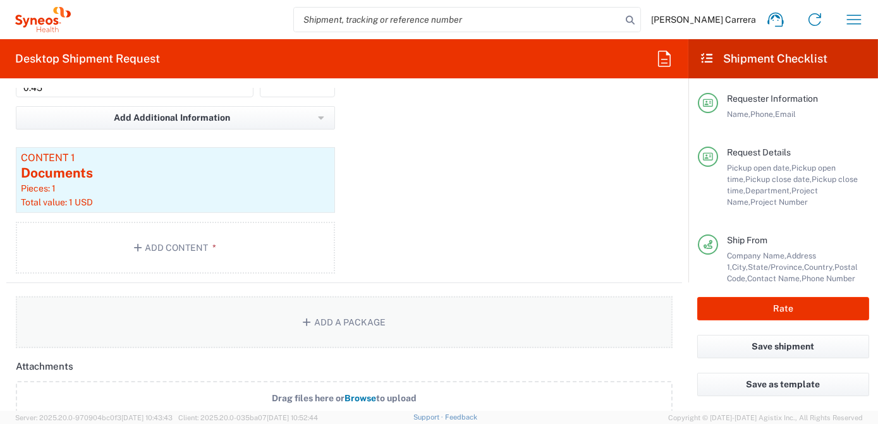
scroll to position [1494, 0]
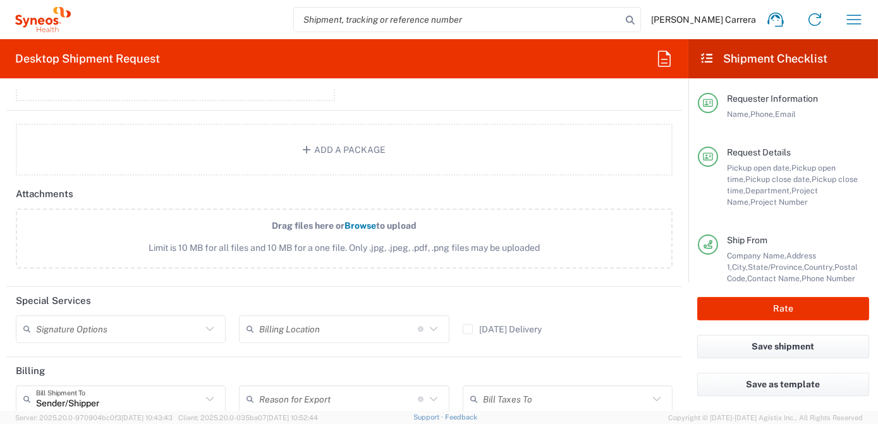
click at [274, 323] on input "text" at bounding box center [338, 329] width 159 height 22
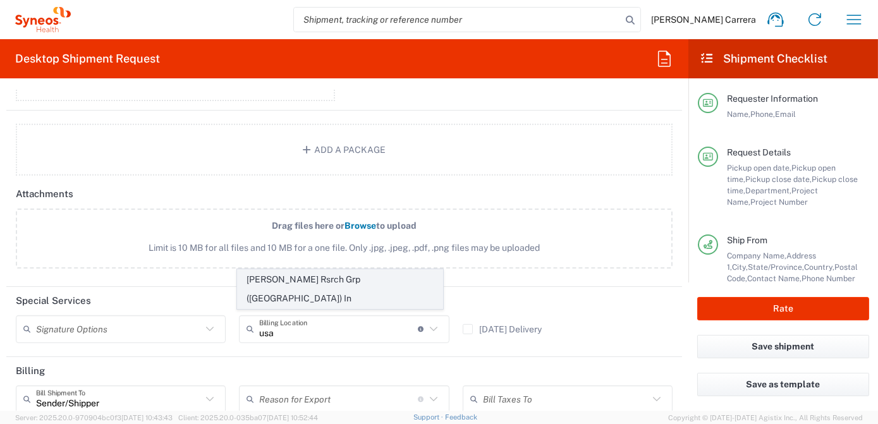
click at [297, 297] on span "[PERSON_NAME] Rsrch Grp ([GEOGRAPHIC_DATA]) In" at bounding box center [340, 289] width 205 height 39
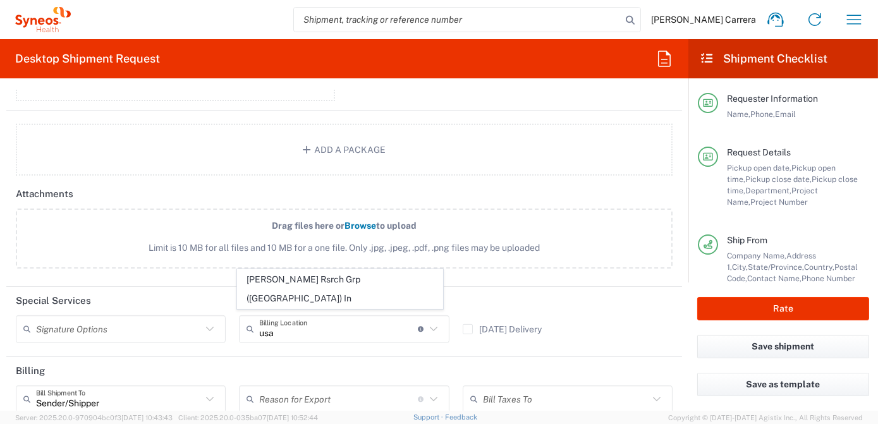
type input "[PERSON_NAME] Rsrch Grp ([GEOGRAPHIC_DATA]) In"
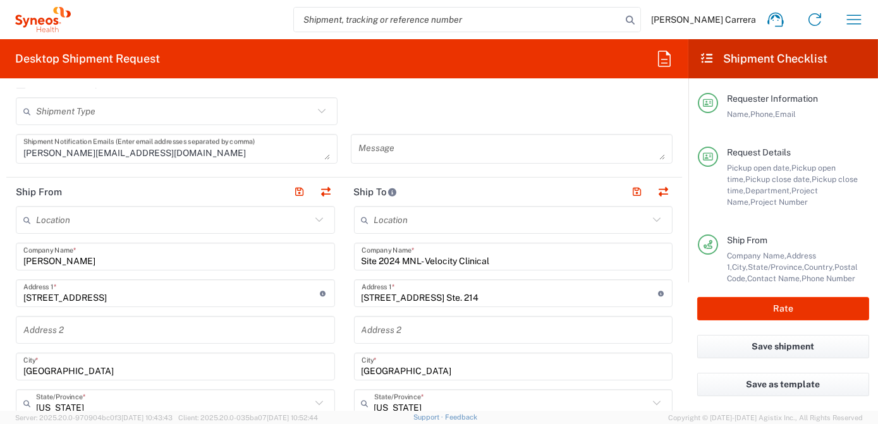
scroll to position [402, 0]
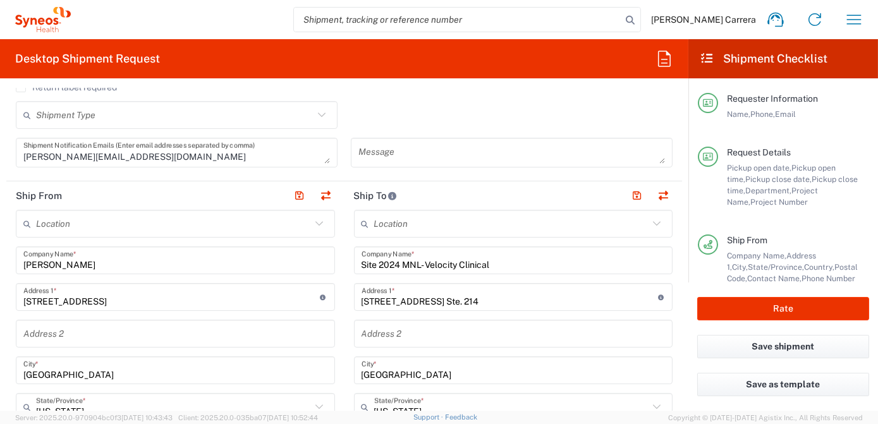
drag, startPoint x: 119, startPoint y: 264, endPoint x: 0, endPoint y: 256, distance: 119.2
click at [0, 256] on html "[PERSON_NAME] Carrera Home Shipment estimator Shipment tracking Desktop shipmen…" at bounding box center [439, 212] width 878 height 424
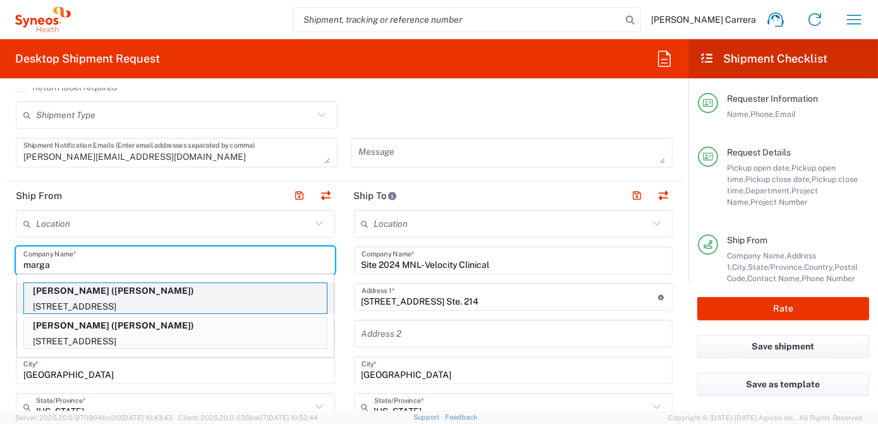
click at [93, 293] on p "[PERSON_NAME] ([PERSON_NAME])" at bounding box center [175, 291] width 303 height 16
type input "[PERSON_NAME]"
type input "[STREET_ADDRESS]"
type input "[GEOGRAPHIC_DATA]"
type input "[US_STATE]"
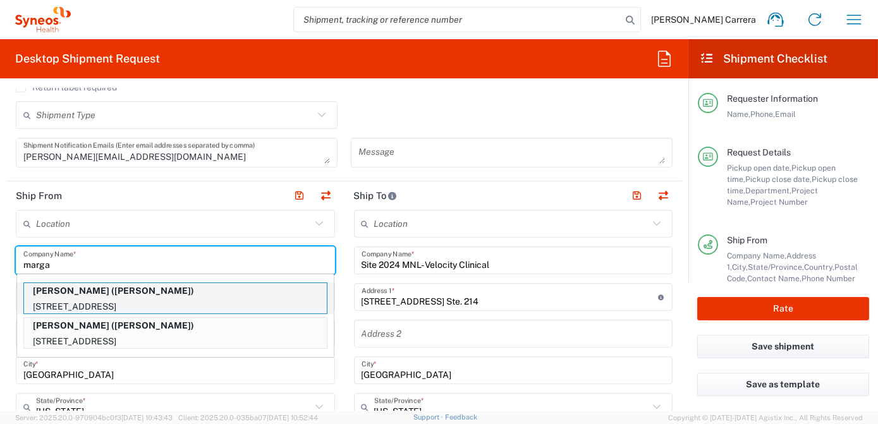
type input "32176"
type input "[PERSON_NAME]"
type input "14045801076"
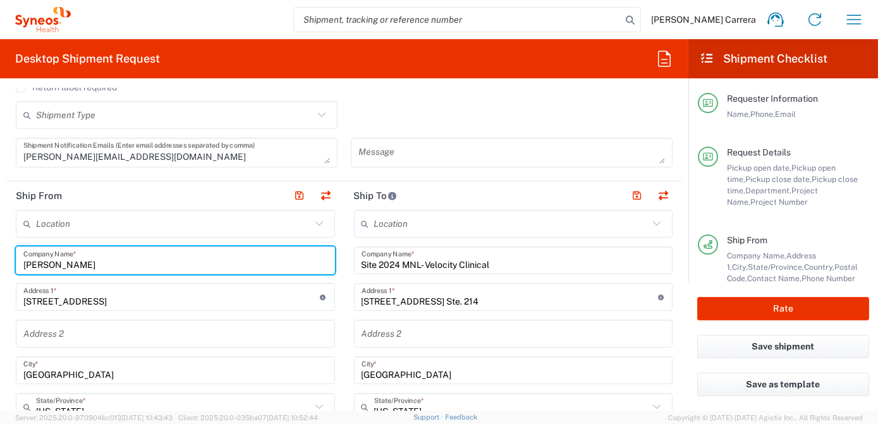
drag, startPoint x: 111, startPoint y: 267, endPoint x: 0, endPoint y: 270, distance: 111.4
click at [0, 270] on html "[PERSON_NAME] Carrera Home Shipment estimator Shipment tracking Desktop shipmen…" at bounding box center [439, 212] width 878 height 424
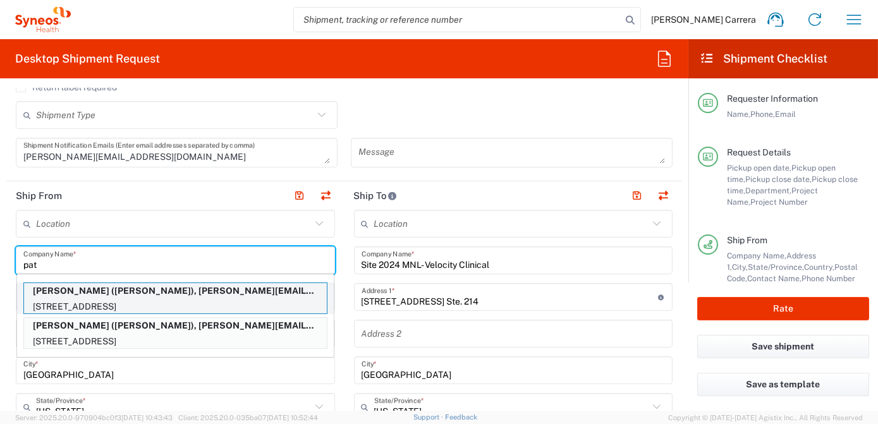
click at [83, 291] on p "[PERSON_NAME] ([PERSON_NAME]), [PERSON_NAME][EMAIL_ADDRESS][PERSON_NAME][DOMAIN…" at bounding box center [175, 291] width 303 height 16
type input "[PERSON_NAME]"
type input "[STREET_ADDRESS]"
type input "[GEOGRAPHIC_DATA]"
type input "[US_STATE]"
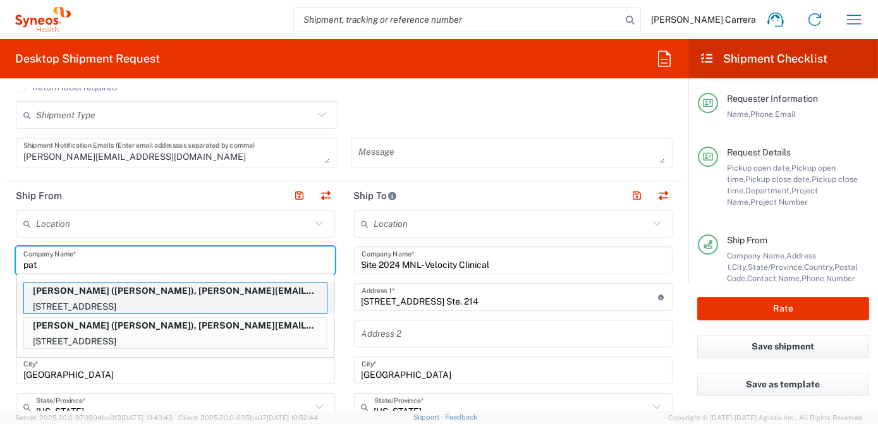
type input "07863"
type input "[PERSON_NAME]"
type input "9084002637"
type input "[PERSON_NAME][EMAIL_ADDRESS][PERSON_NAME][DOMAIN_NAME]"
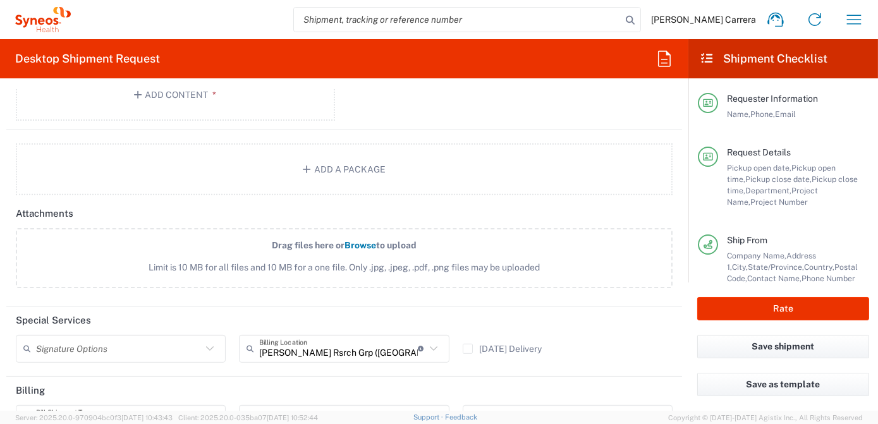
scroll to position [1494, 0]
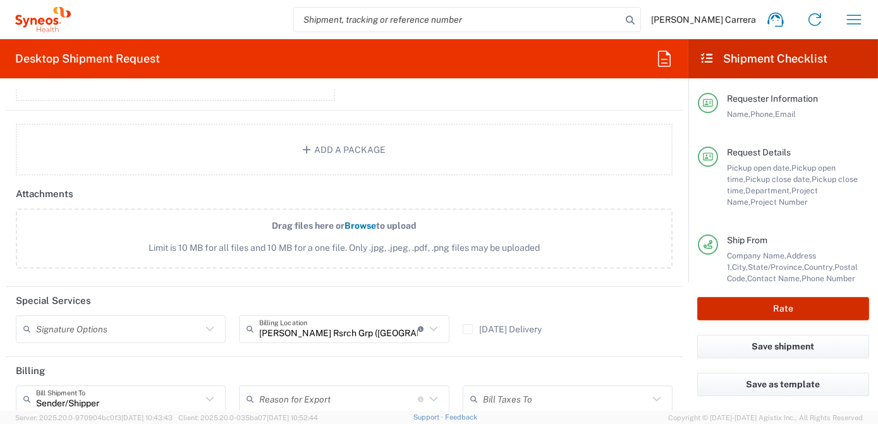
click at [768, 312] on button "Rate" at bounding box center [784, 308] width 172 height 23
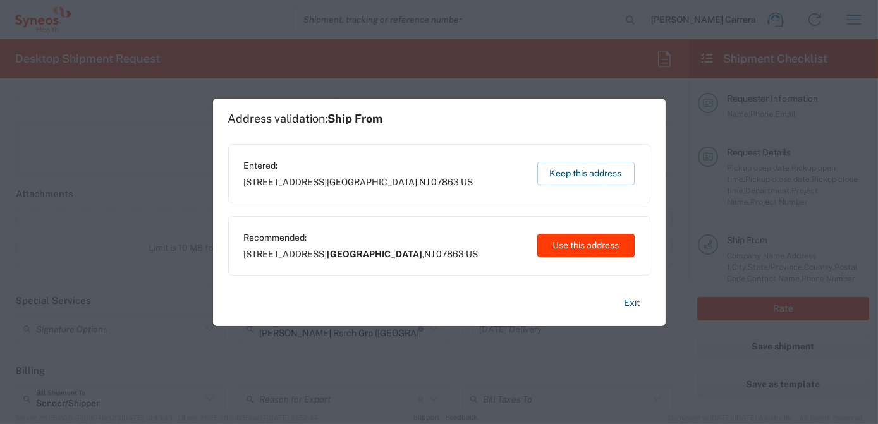
click at [595, 242] on button "Use this address" at bounding box center [586, 245] width 97 height 23
type input "[GEOGRAPHIC_DATA]"
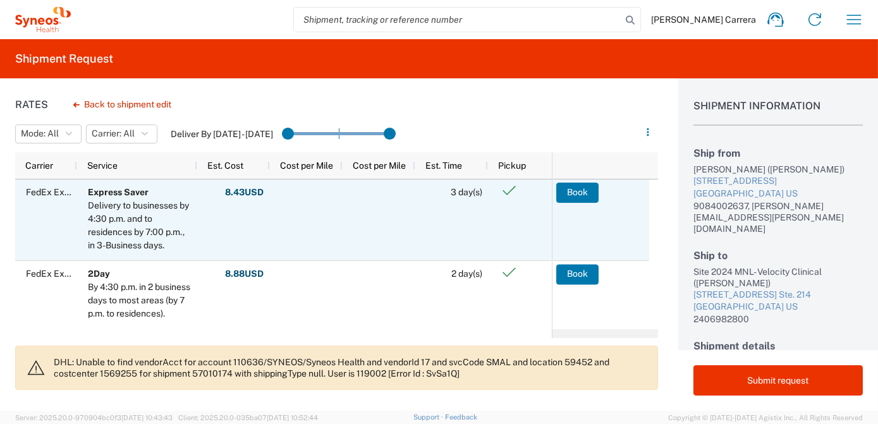
scroll to position [57, 0]
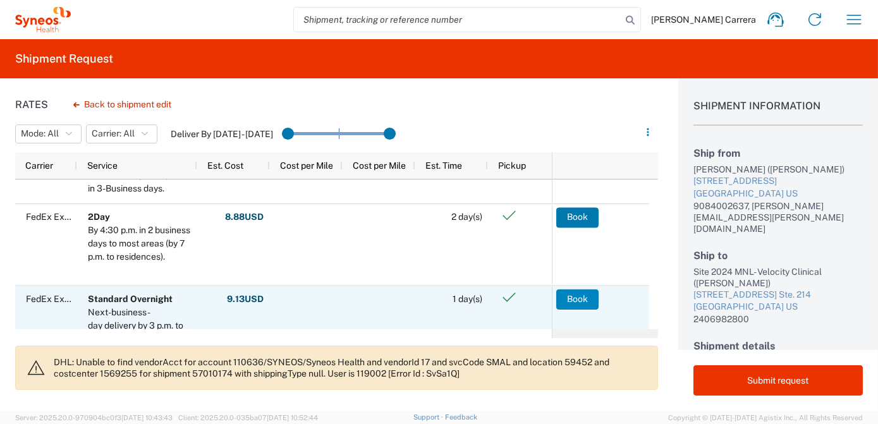
click at [570, 302] on button "Book" at bounding box center [578, 299] width 42 height 20
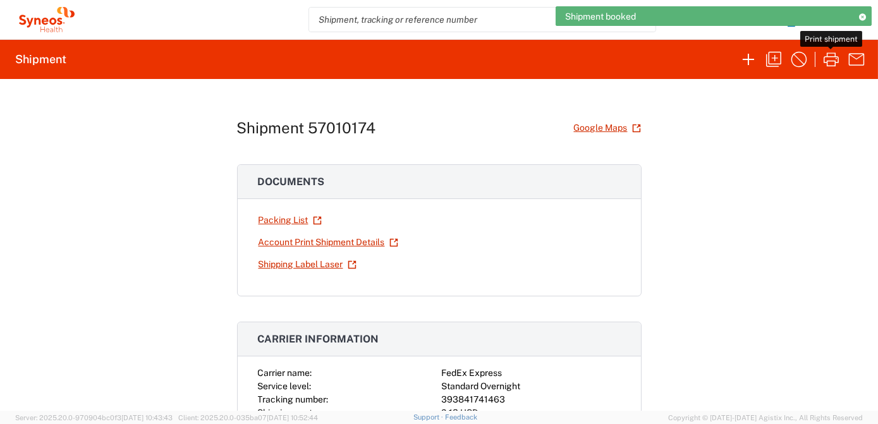
click at [834, 64] on icon "button" at bounding box center [832, 59] width 20 height 20
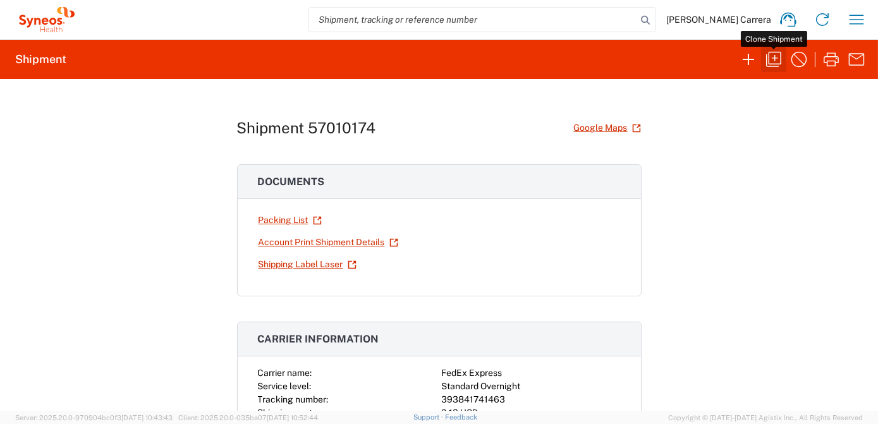
click at [773, 60] on icon "button" at bounding box center [774, 59] width 20 height 20
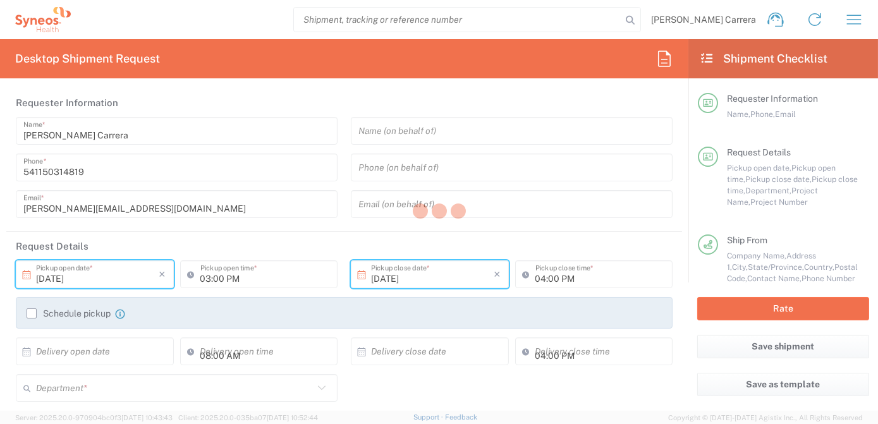
type input "02:00 PM"
type textarea "[PERSON_NAME][EMAIL_ADDRESS][DOMAIN_NAME]"
type input "[PERSON_NAME]"
type input "[STREET_ADDRESS]"
type input "[GEOGRAPHIC_DATA]"
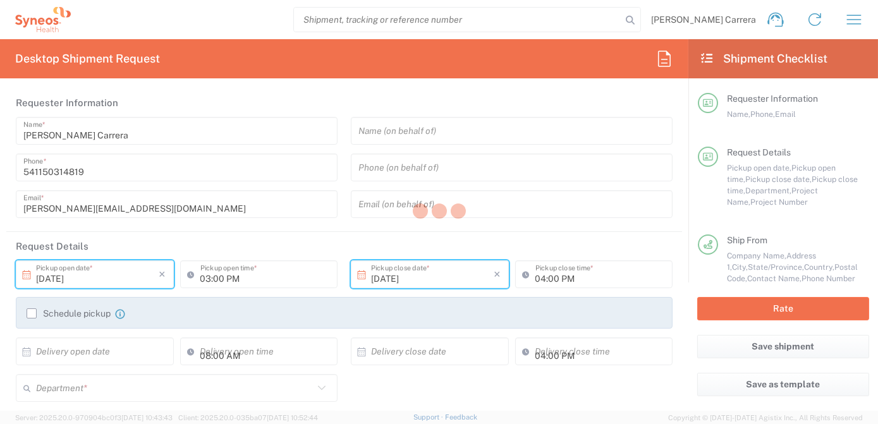
type input "[US_STATE]"
type input "07863"
type input "[PERSON_NAME]"
type input "9084002637"
type input "[PERSON_NAME][EMAIL_ADDRESS][PERSON_NAME][DOMAIN_NAME]"
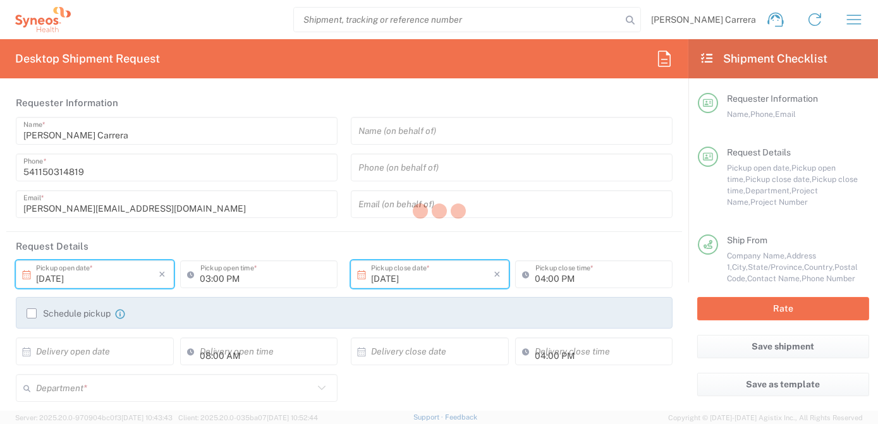
type input "Site 2024 MNL- Velocity Clinical"
type input "[STREET_ADDRESS] Ste. 214"
type input "[GEOGRAPHIC_DATA]"
type input "20854"
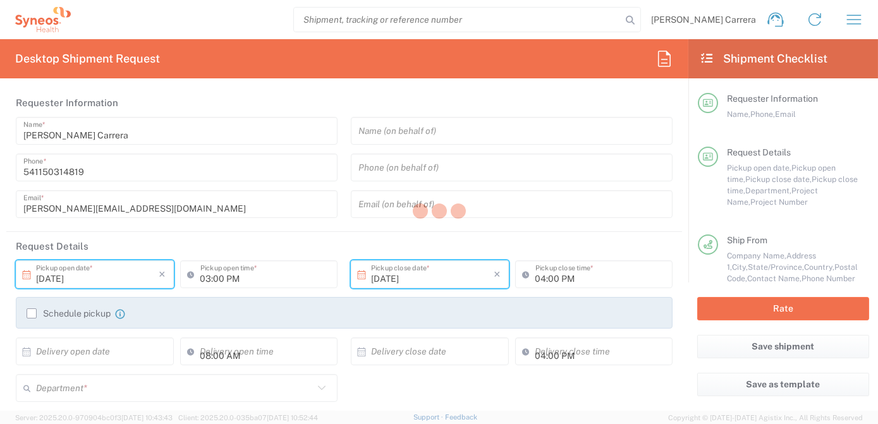
type input "[PERSON_NAME]"
type input "2406982800"
type input "[PERSON_NAME] Rsrch Grp ([GEOGRAPHIC_DATA]) In"
type input "Sender/Shipper"
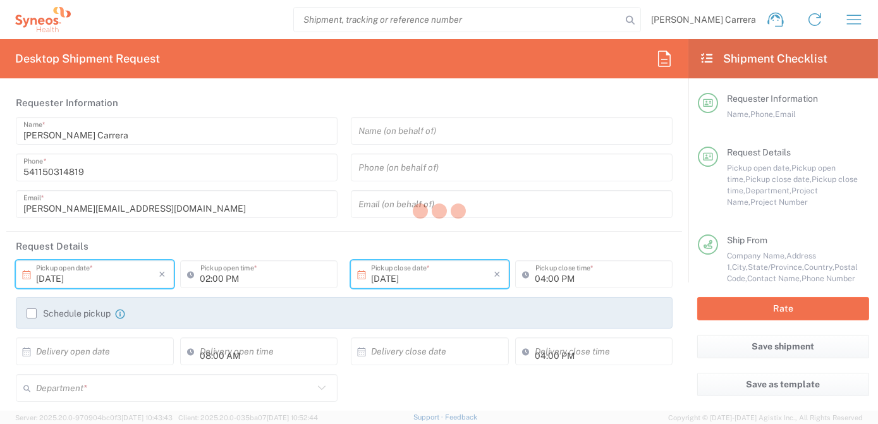
type input "[US_STATE]"
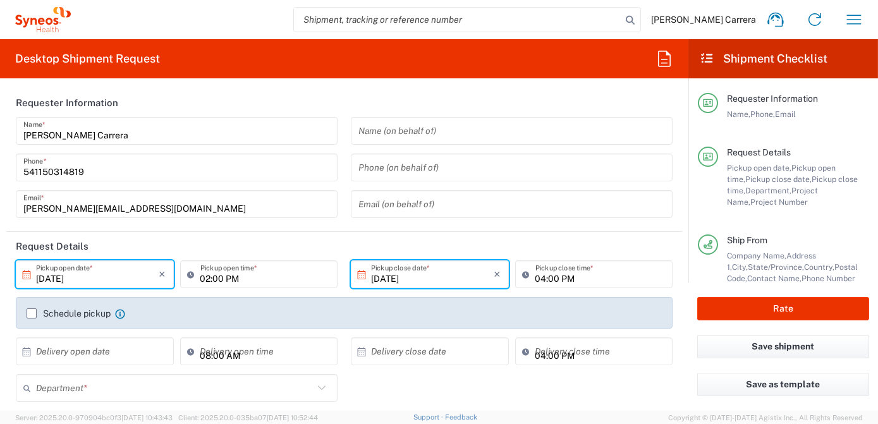
type input "Envelope"
type input "7063334"
type input "3190"
type input "Mineralys 7063334"
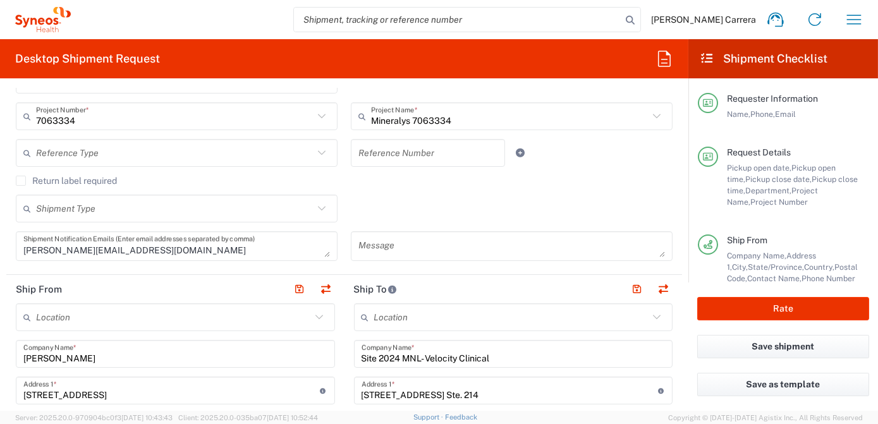
scroll to position [402, 0]
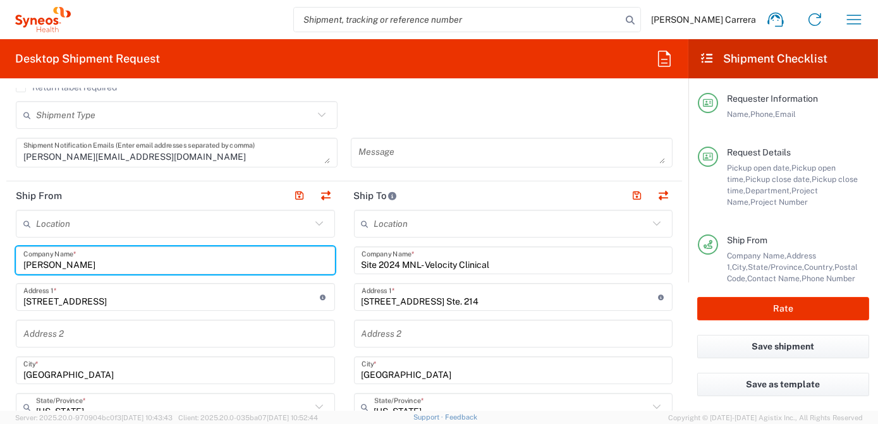
drag, startPoint x: 103, startPoint y: 269, endPoint x: 0, endPoint y: 257, distance: 103.7
click at [0, 257] on html "[PERSON_NAME] Carrera Home Shipment estimator Shipment tracking Desktop shipmen…" at bounding box center [439, 212] width 878 height 424
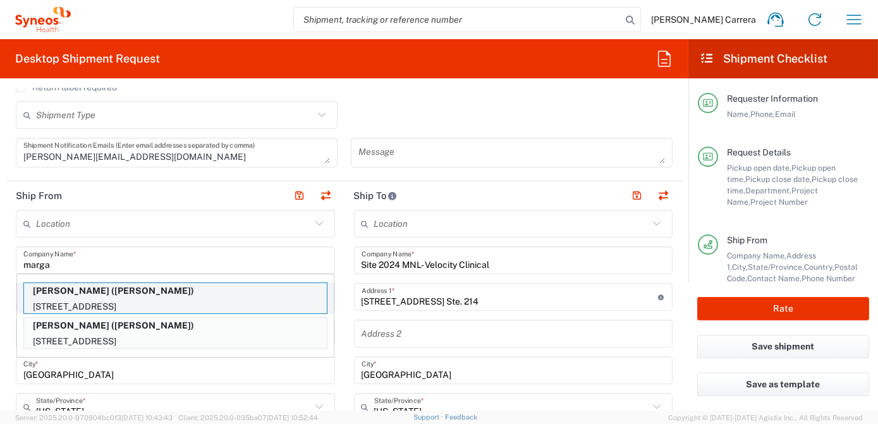
click at [87, 296] on p "[PERSON_NAME] ([PERSON_NAME])" at bounding box center [175, 291] width 303 height 16
type input "[PERSON_NAME]"
type input "[STREET_ADDRESS]"
type input "[GEOGRAPHIC_DATA]"
type input "[US_STATE]"
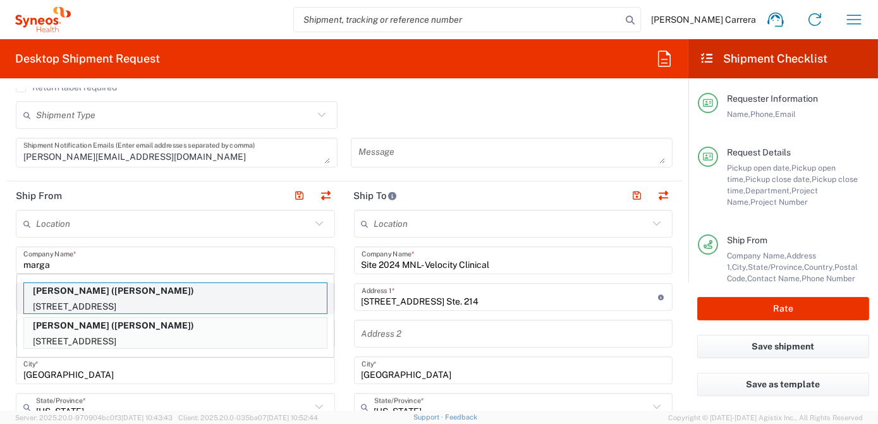
type input "32176"
type input "[PERSON_NAME]"
type input "14045801076"
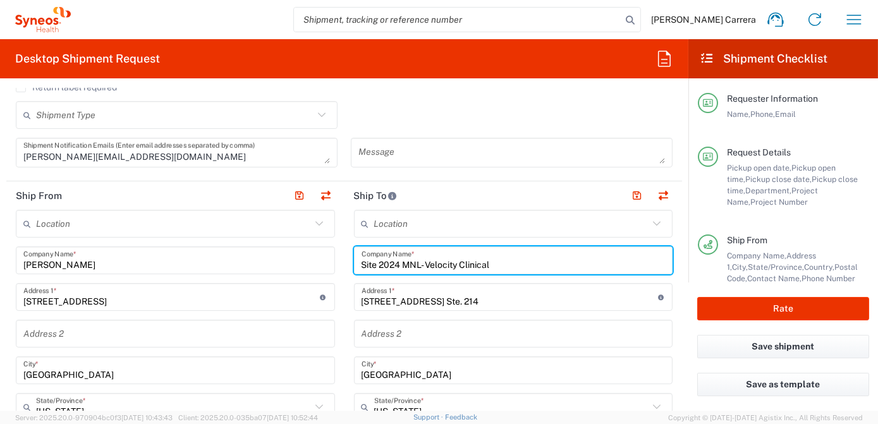
drag, startPoint x: 498, startPoint y: 267, endPoint x: 102, endPoint y: 256, distance: 396.7
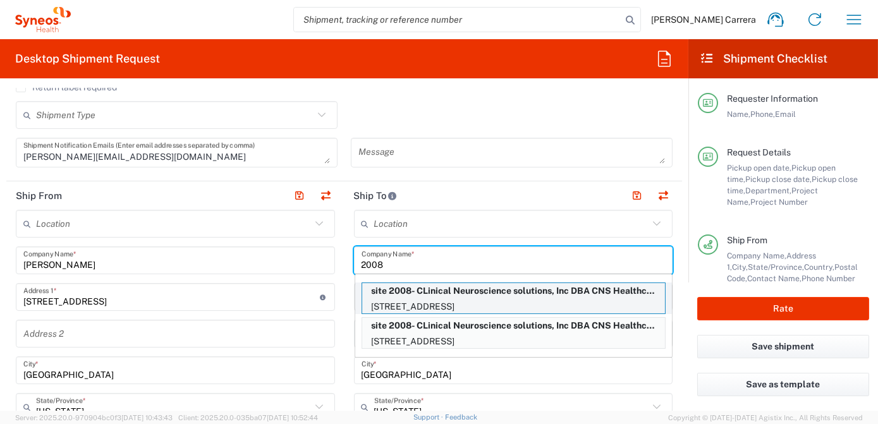
click at [408, 302] on p "[STREET_ADDRESS]" at bounding box center [513, 307] width 303 height 16
type input "site 2008- CLinical Neuroscience solutions, Inc DBA CNS Healthcare Orlando"
type input "[STREET_ADDRESS]"
type input "Orlando"
type input "[US_STATE]"
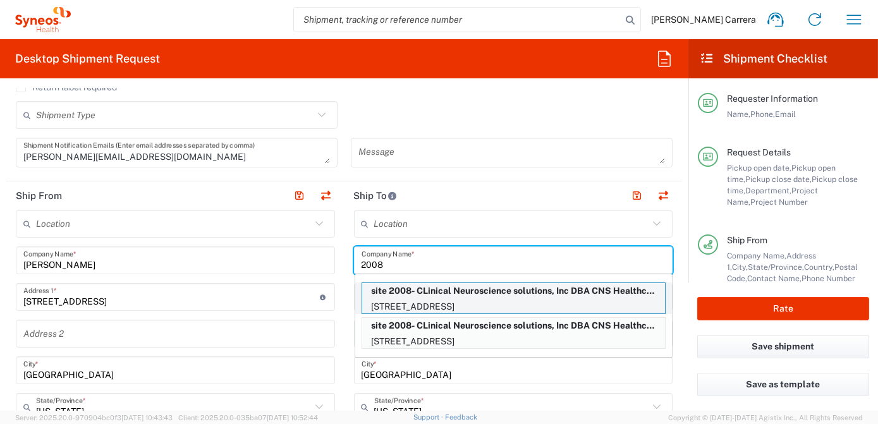
type input "32801"
type input "[PERSON_NAME]"
type input "[PHONE_NUMBER]"
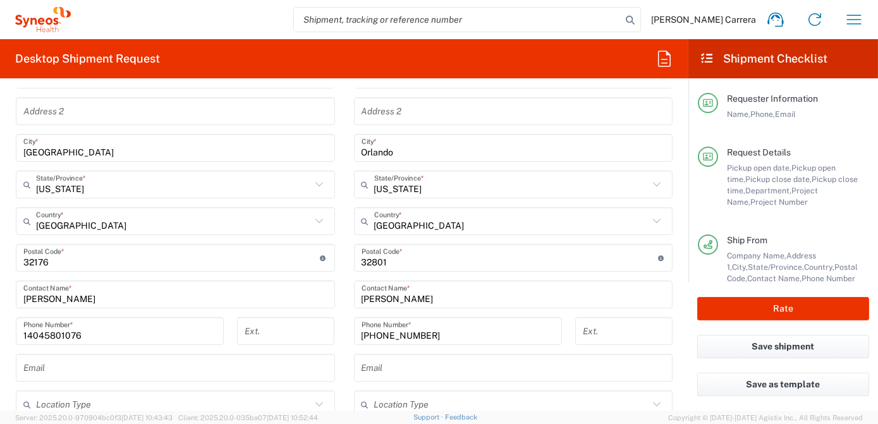
scroll to position [632, 0]
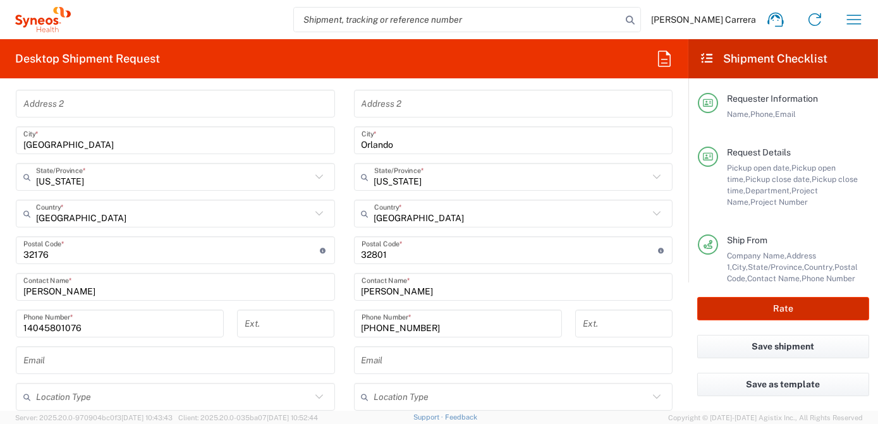
click at [789, 316] on button "Rate" at bounding box center [784, 308] width 172 height 23
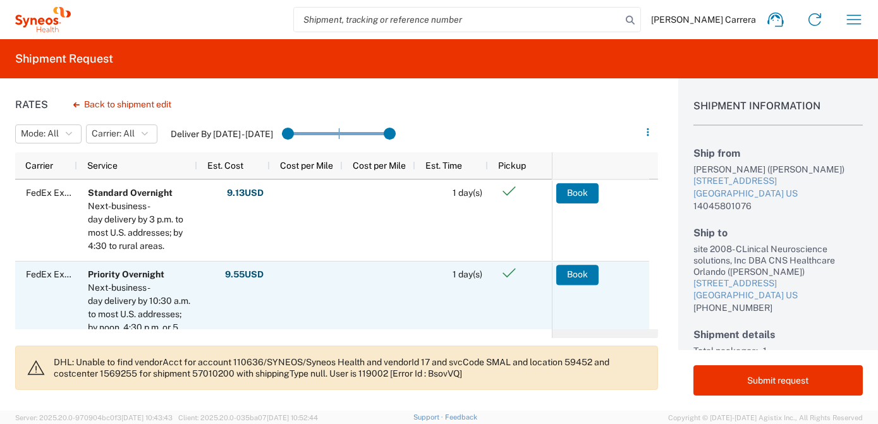
scroll to position [172, 0]
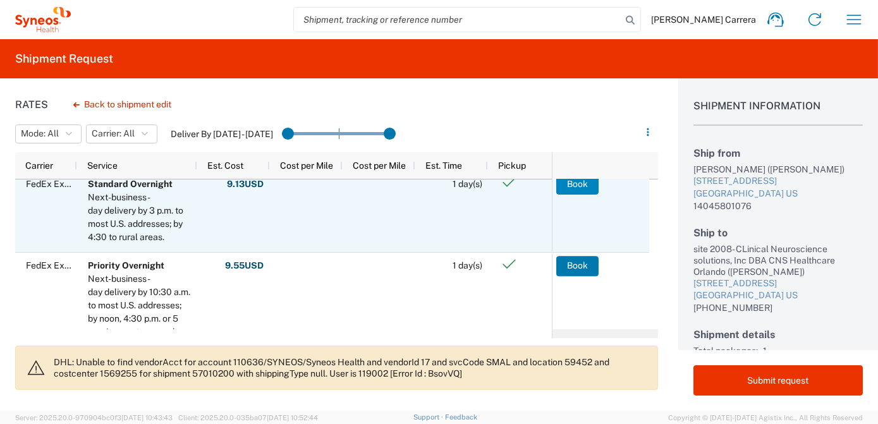
click at [586, 188] on button "Book" at bounding box center [578, 184] width 42 height 20
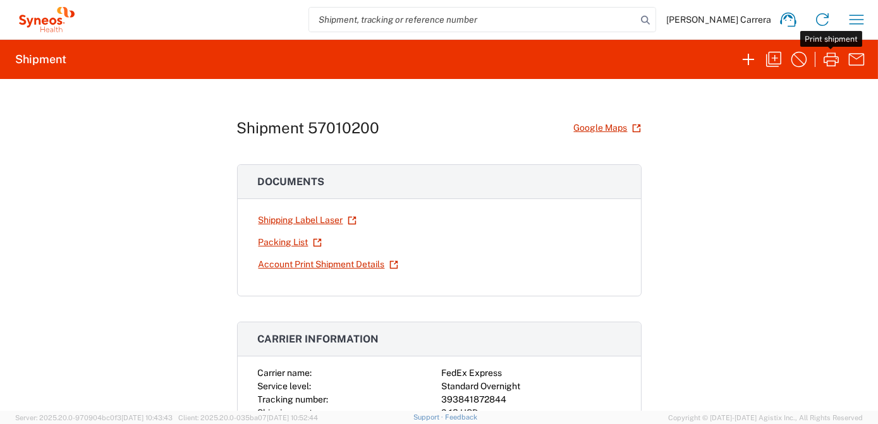
click at [823, 59] on icon "button" at bounding box center [832, 59] width 20 height 20
click at [774, 53] on icon "button" at bounding box center [774, 59] width 20 height 20
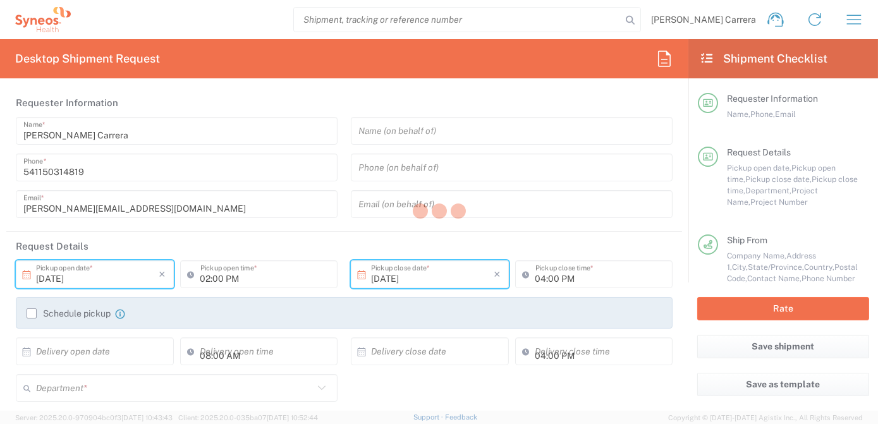
type input "[US_STATE]"
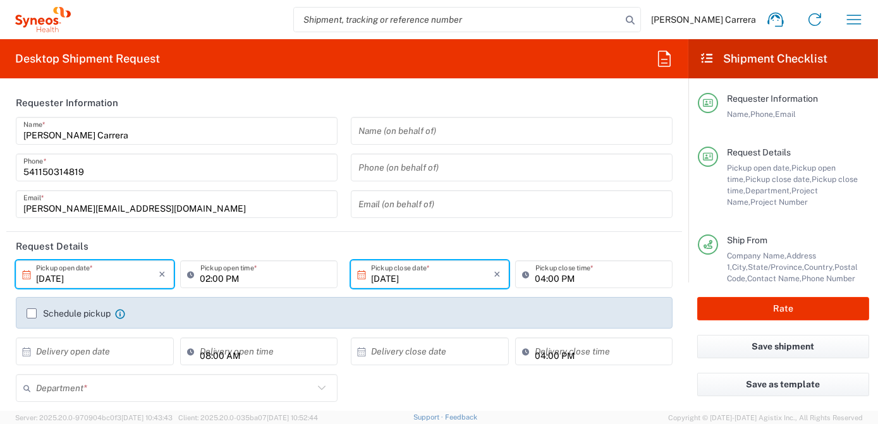
type input "3190"
type input "Envelope"
type input "7063334"
type input "[US_STATE]"
type input "Mineralys 7063334"
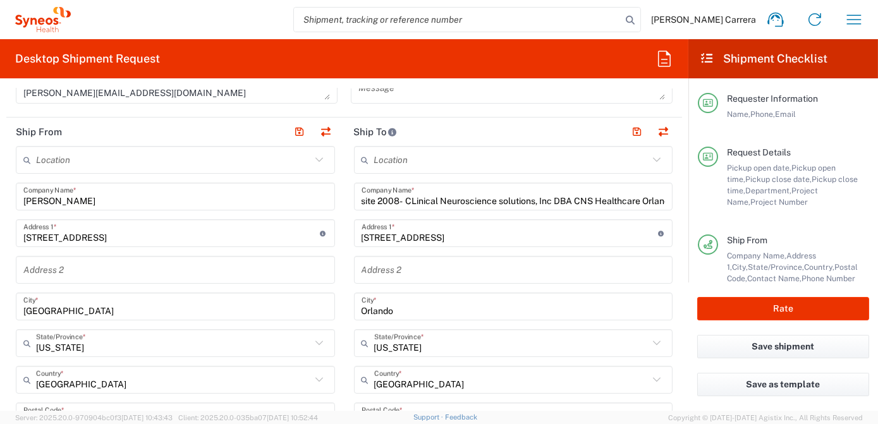
scroll to position [460, 0]
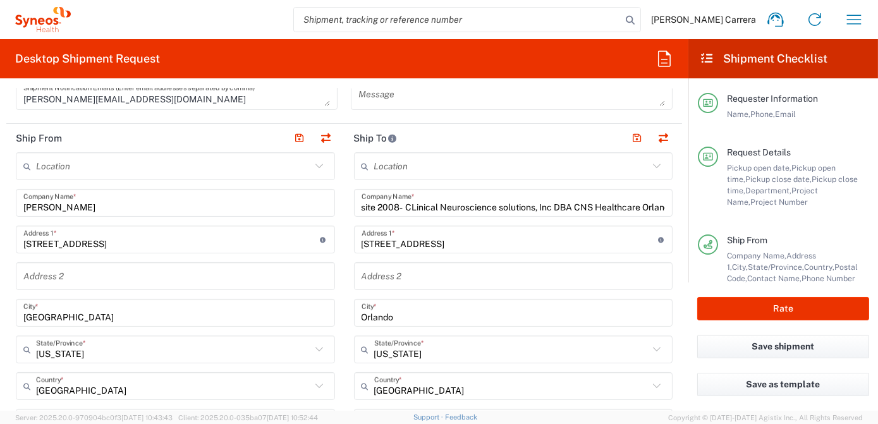
click at [362, 202] on input "site 2008- CLinical Neuroscience solutions, Inc DBA CNS Healthcare Orlando" at bounding box center [514, 203] width 304 height 22
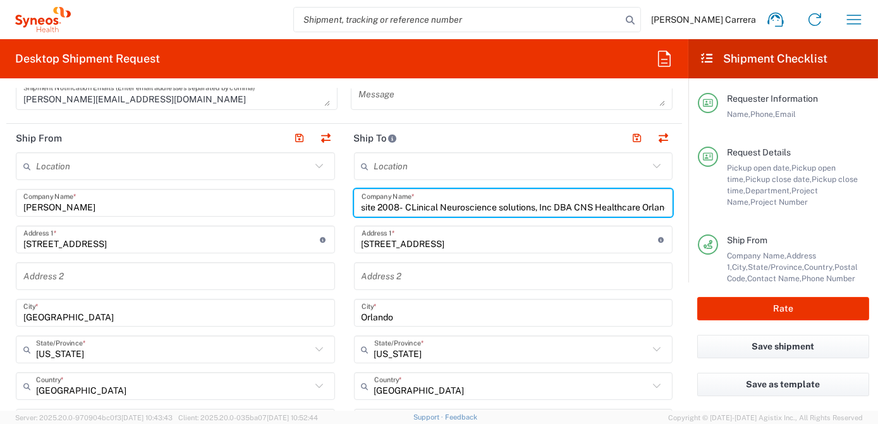
scroll to position [0, 16]
drag, startPoint x: 358, startPoint y: 206, endPoint x: 878, endPoint y: 236, distance: 520.8
click at [878, 237] on html "[PERSON_NAME] Carrera Home Shipment estimator Shipment tracking Desktop shipmen…" at bounding box center [439, 212] width 878 height 424
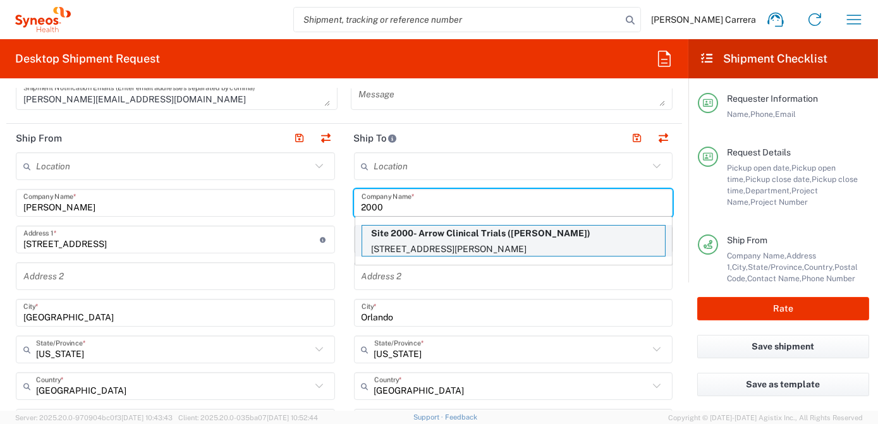
click at [575, 237] on p "Site 2000- Arrow Clinical Trials ([PERSON_NAME])" at bounding box center [513, 234] width 303 height 16
type input "Site 2000- Arrow Clinical Trials"
type input "[STREET_ADDRESS][PERSON_NAME]"
type input "Suite 120"
type input "[GEOGRAPHIC_DATA]"
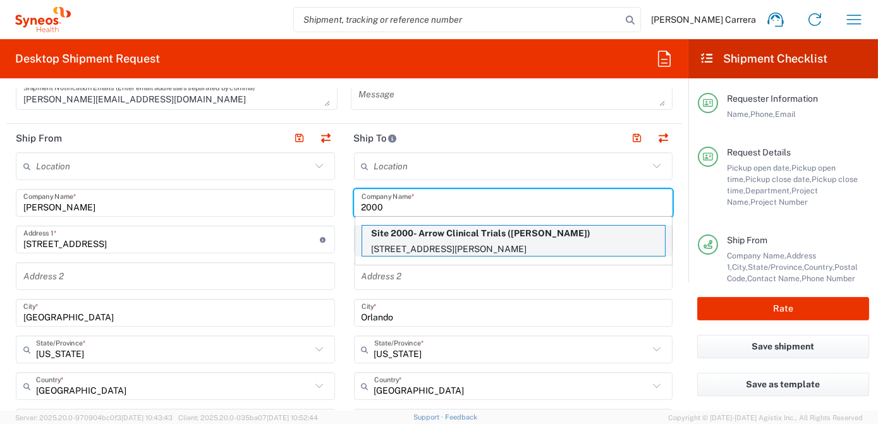
type input "32117"
type input "[PERSON_NAME]"
type input "[PHONE_NUMBER]"
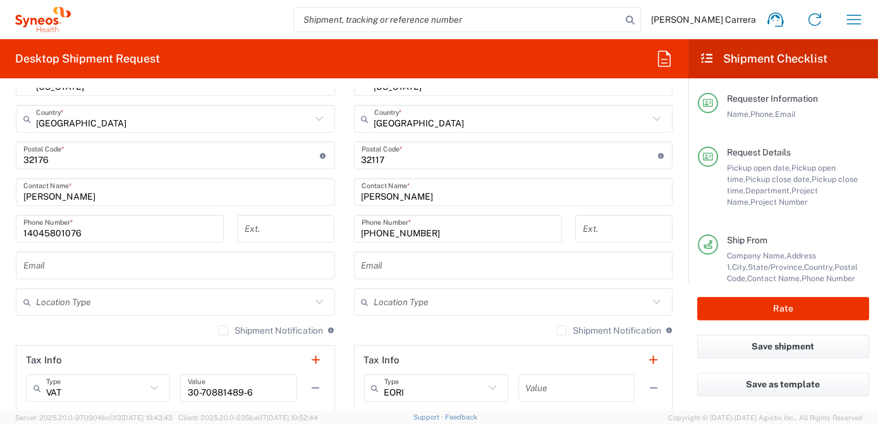
scroll to position [747, 0]
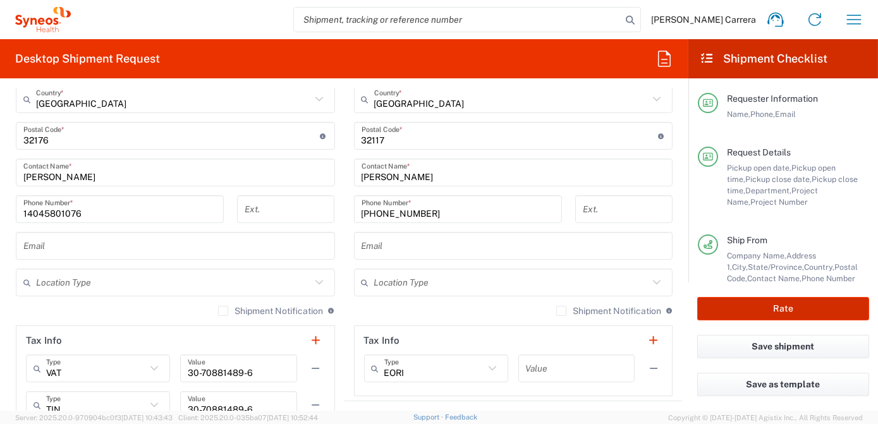
click at [792, 307] on button "Rate" at bounding box center [784, 308] width 172 height 23
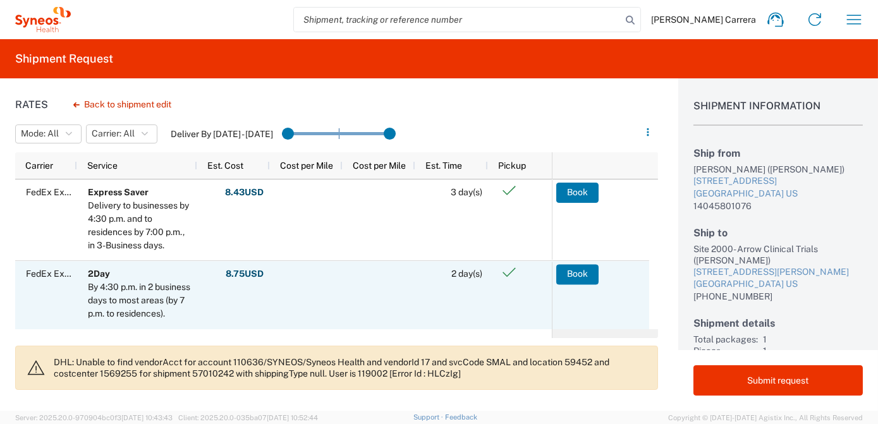
scroll to position [57, 0]
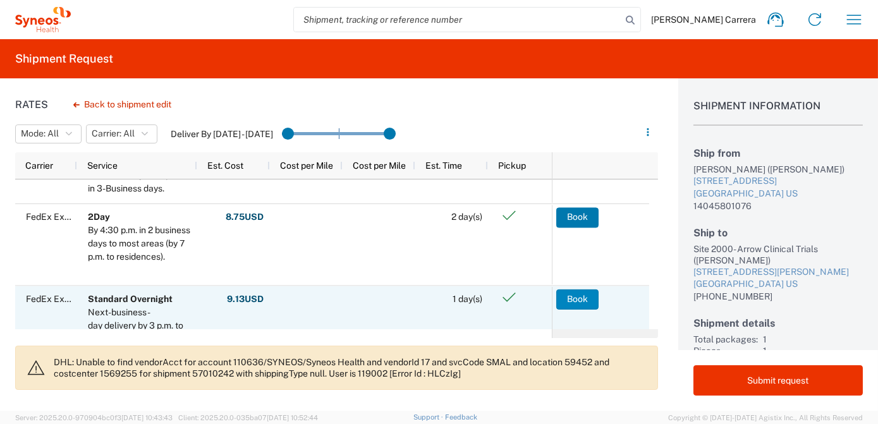
click at [576, 300] on button "Book" at bounding box center [578, 299] width 42 height 20
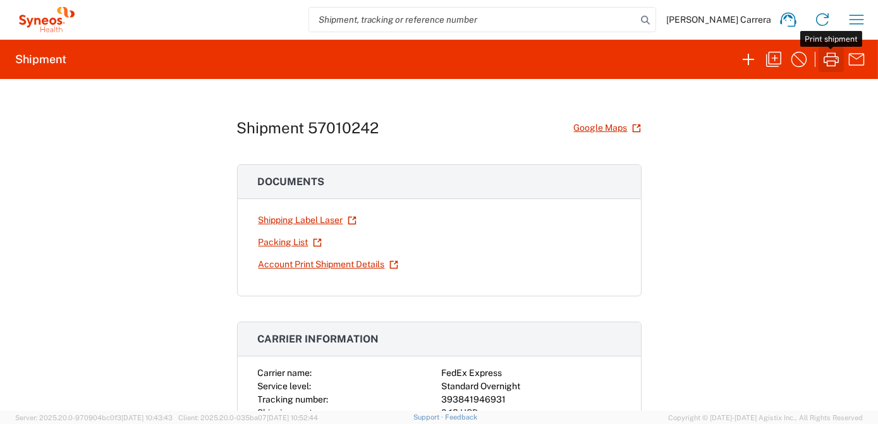
click at [834, 60] on icon "button" at bounding box center [831, 59] width 15 height 14
click at [782, 61] on icon "button" at bounding box center [774, 59] width 20 height 20
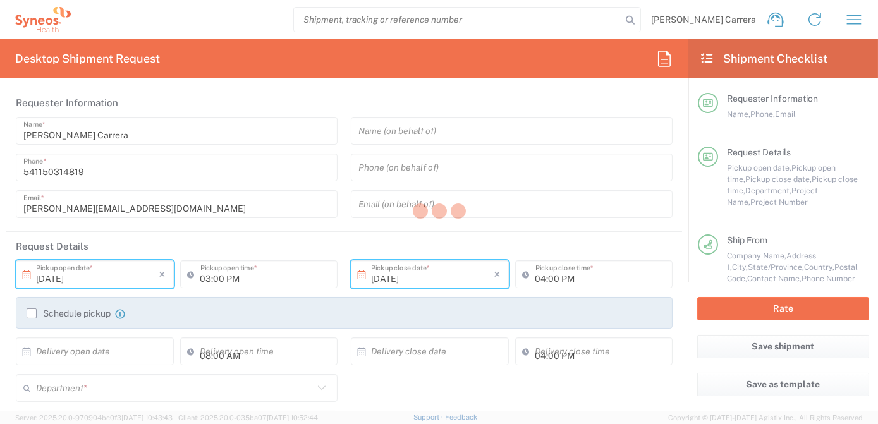
type input "02:00 PM"
type textarea "[PERSON_NAME][EMAIL_ADDRESS][DOMAIN_NAME]"
type input "[PERSON_NAME]"
type input "[STREET_ADDRESS]"
type input "[GEOGRAPHIC_DATA]"
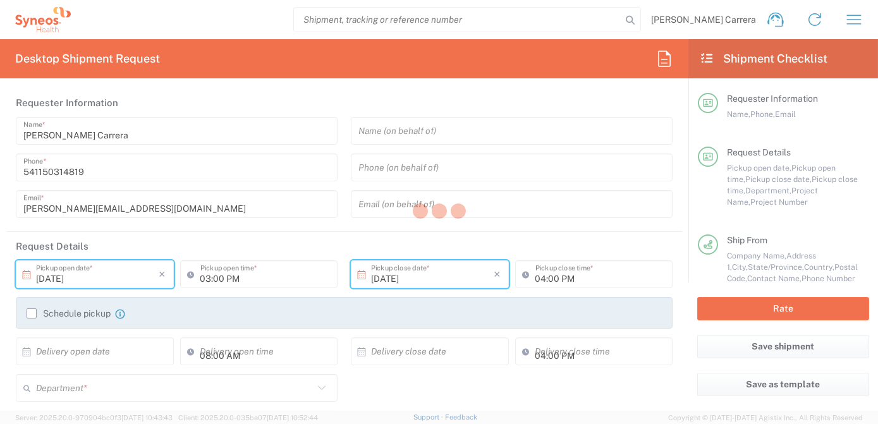
type input "[US_STATE]"
type input "32176"
type input "[PERSON_NAME]"
type input "14045801076"
type input "Site 2000- Arrow Clinical Trials"
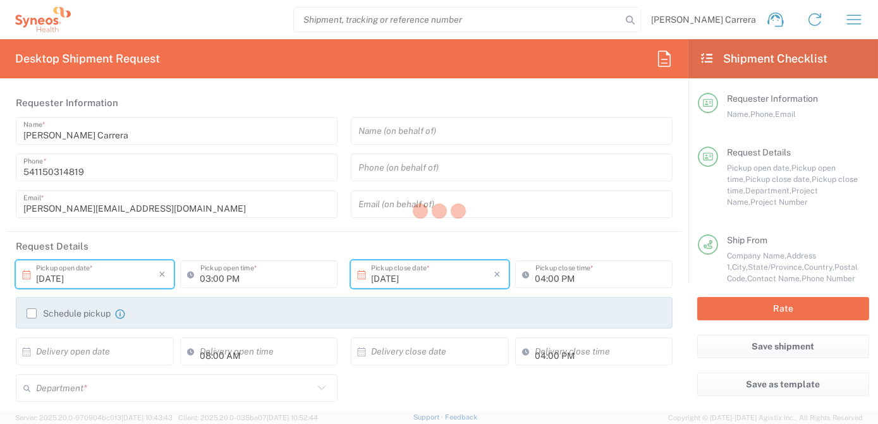
type input "[STREET_ADDRESS][PERSON_NAME]"
type input "Suite 120"
type input "[GEOGRAPHIC_DATA]"
type input "32117"
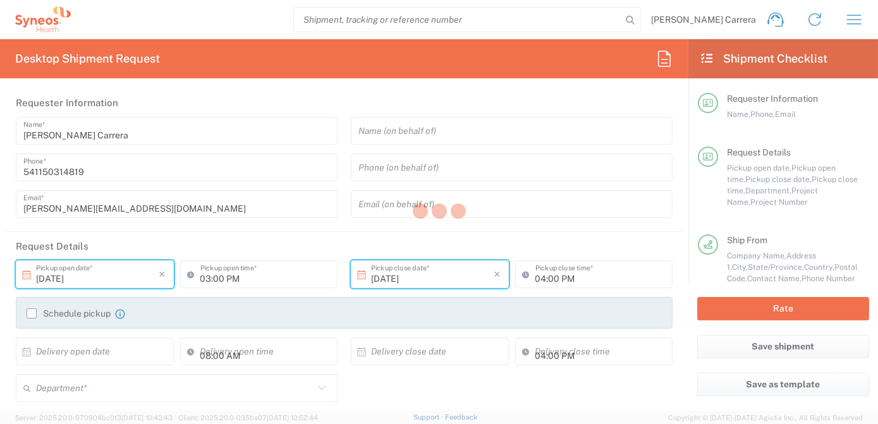
type input "[PERSON_NAME]"
type input "[PHONE_NUMBER]"
type input "[PERSON_NAME] Rsrch Grp ([GEOGRAPHIC_DATA]) In"
type input "Sender/Shipper"
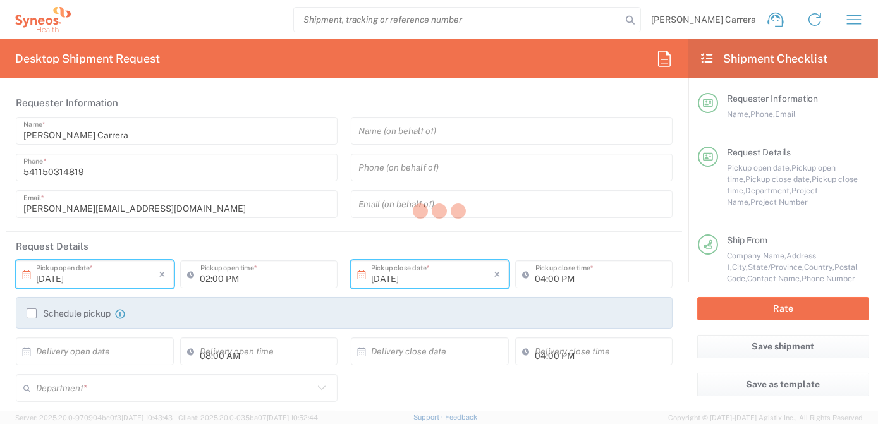
type input "[US_STATE]"
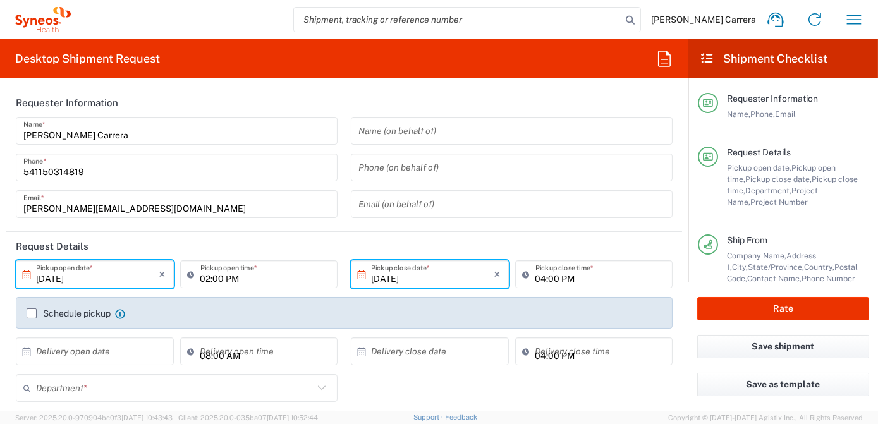
type input "7063334"
type input "Envelope"
type input "3190"
type input "Mineralys 7063334"
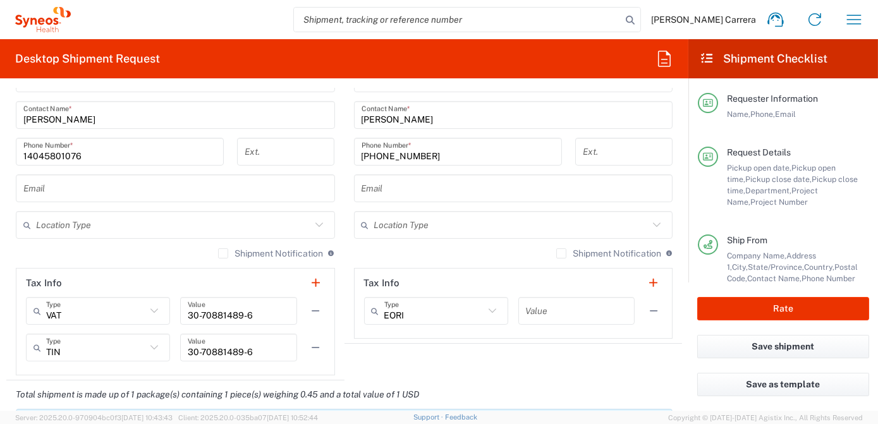
scroll to position [517, 0]
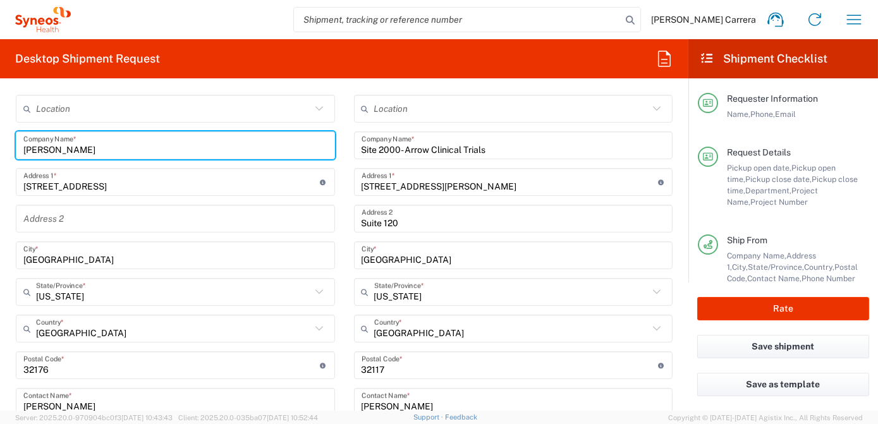
drag, startPoint x: 125, startPoint y: 151, endPoint x: -3, endPoint y: 136, distance: 128.7
click at [0, 136] on html "[PERSON_NAME] Carrera Home Shipment estimator Shipment tracking Desktop shipmen…" at bounding box center [439, 212] width 878 height 424
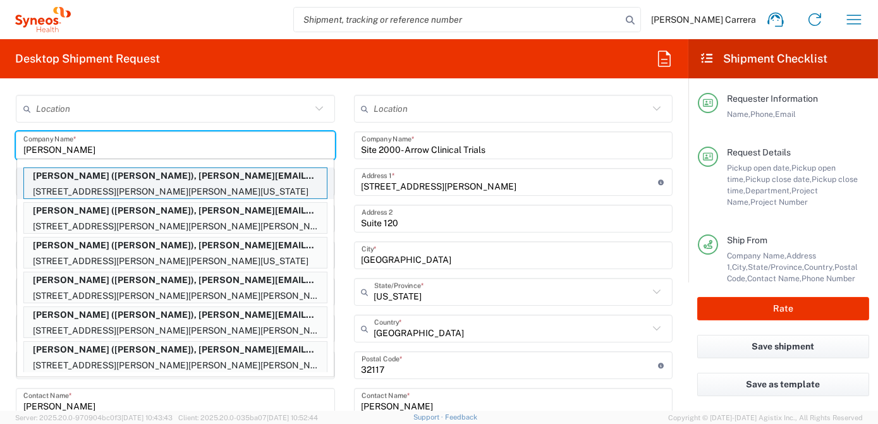
click at [78, 179] on p "[PERSON_NAME] ([PERSON_NAME]), [PERSON_NAME][EMAIL_ADDRESS][PERSON_NAME][DOMAIN…" at bounding box center [175, 176] width 303 height 16
type input "[PERSON_NAME]"
type input "[STREET_ADDRESS][PERSON_NAME][PERSON_NAME]"
type input "[US_STATE]"
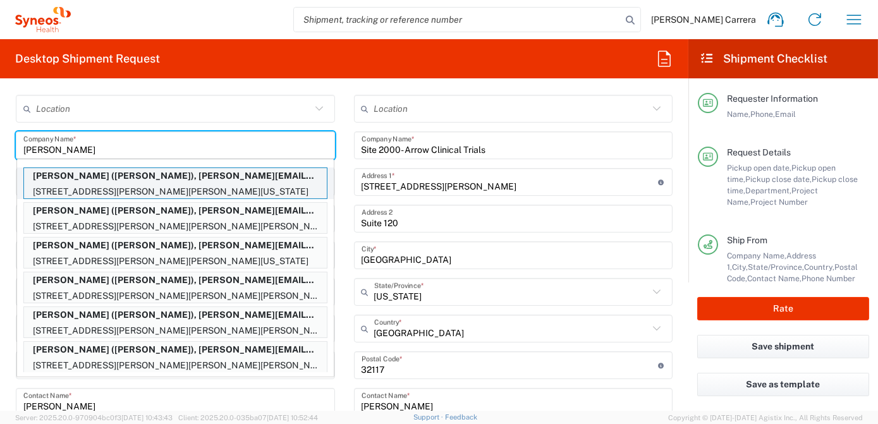
type input "50131"
type input "[PERSON_NAME]"
type input "5157831690"
type input "[PERSON_NAME][EMAIL_ADDRESS][PERSON_NAME][DOMAIN_NAME]"
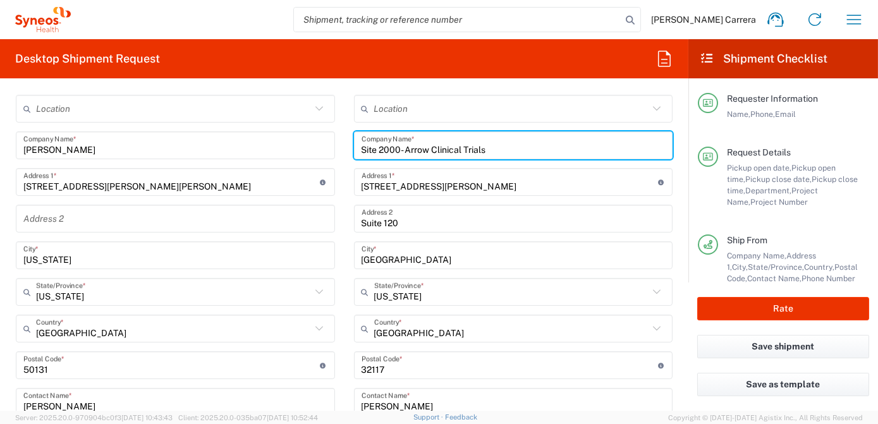
drag, startPoint x: 498, startPoint y: 150, endPoint x: 71, endPoint y: 163, distance: 427.7
click at [80, 164] on div "Ship From Location [PERSON_NAME] LLC-[GEOGRAPHIC_DATA] [GEOGRAPHIC_DATA] [GEOGR…" at bounding box center [344, 366] width 676 height 601
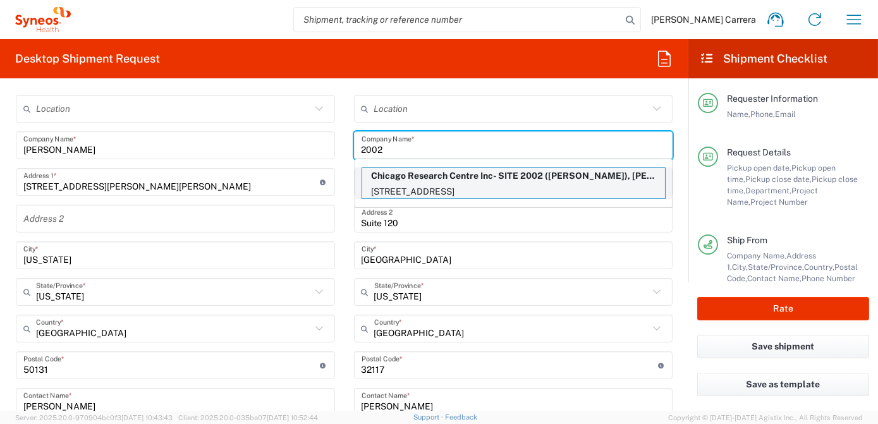
click at [435, 184] on p "[STREET_ADDRESS]" at bounding box center [513, 192] width 303 height 16
type input "Chicago Research Centre Inc- SITE 2002"
type input "[STREET_ADDRESS]"
type input "[GEOGRAPHIC_DATA]"
type input "[US_STATE]"
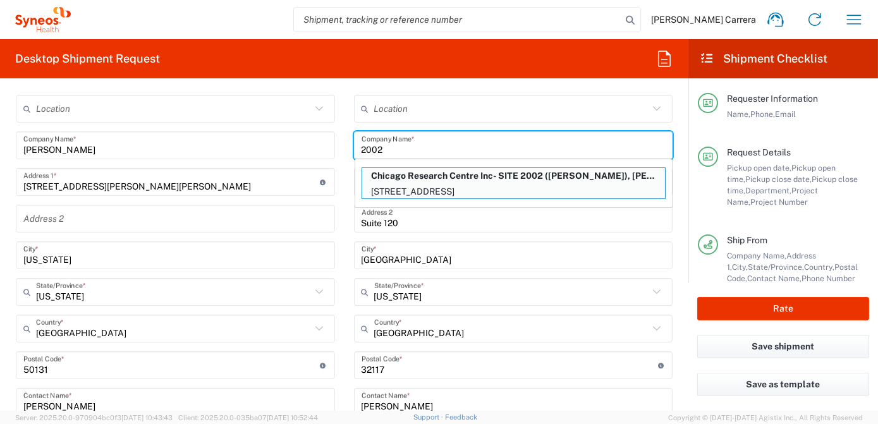
type input "60634"
type input "[PERSON_NAME]"
type input "7732829845"
type input "[PERSON_NAME][EMAIL_ADDRESS][PERSON_NAME][DOMAIN_NAME]"
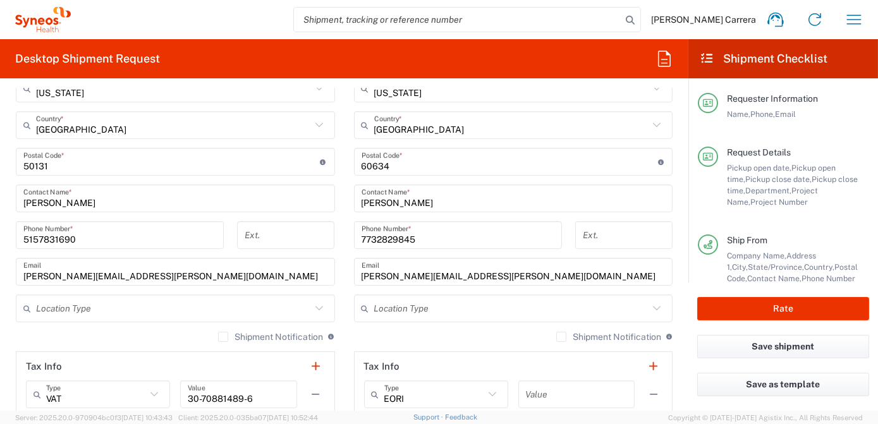
scroll to position [862, 0]
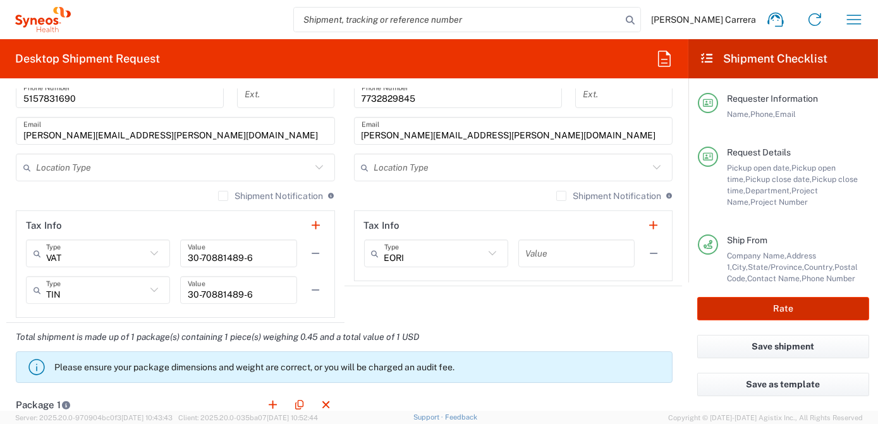
click at [764, 307] on button "Rate" at bounding box center [784, 308] width 172 height 23
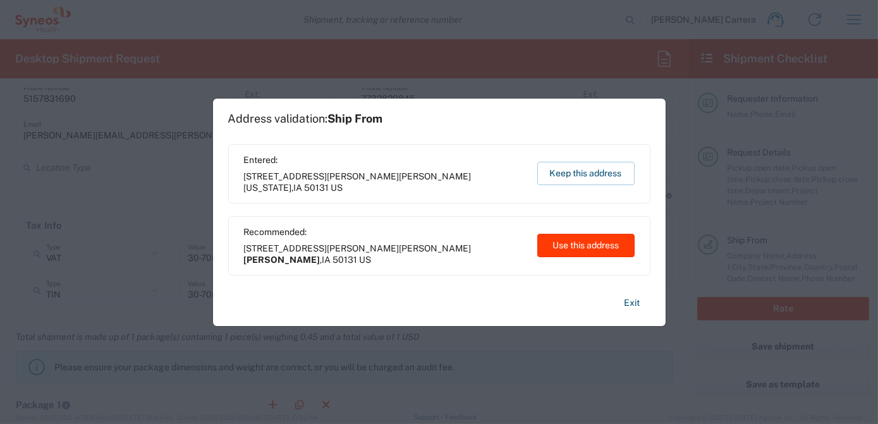
click at [619, 247] on button "Use this address" at bounding box center [586, 245] width 97 height 23
type input "[PERSON_NAME]"
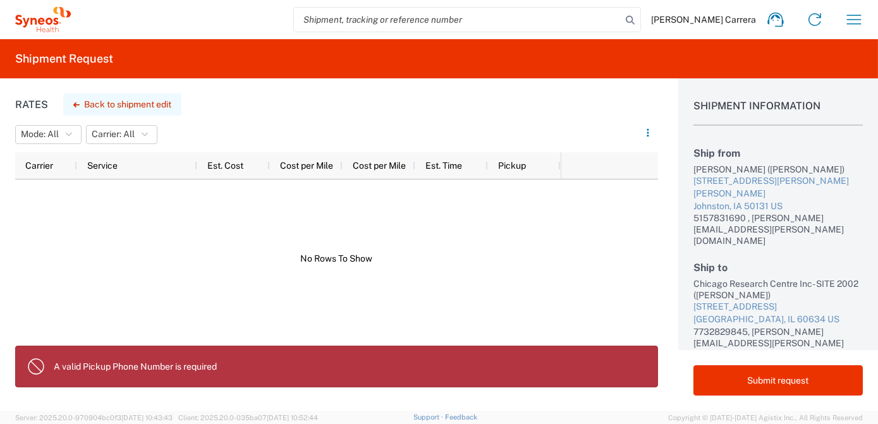
click at [96, 104] on button "Back to shipment edit" at bounding box center [122, 105] width 118 height 22
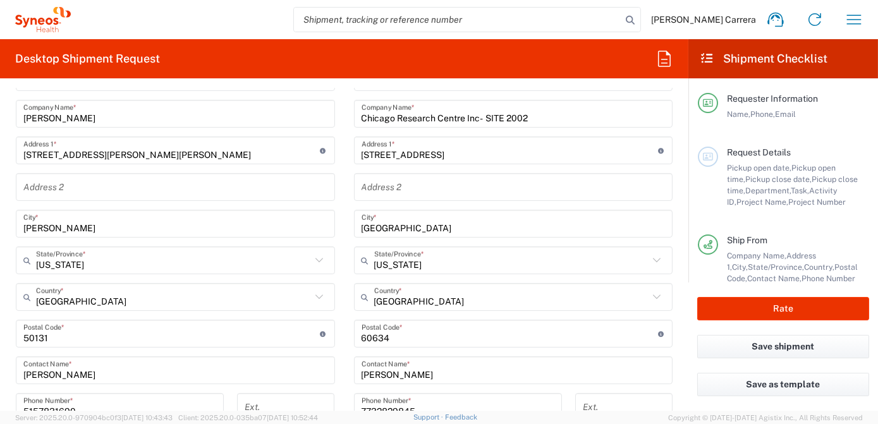
scroll to position [575, 0]
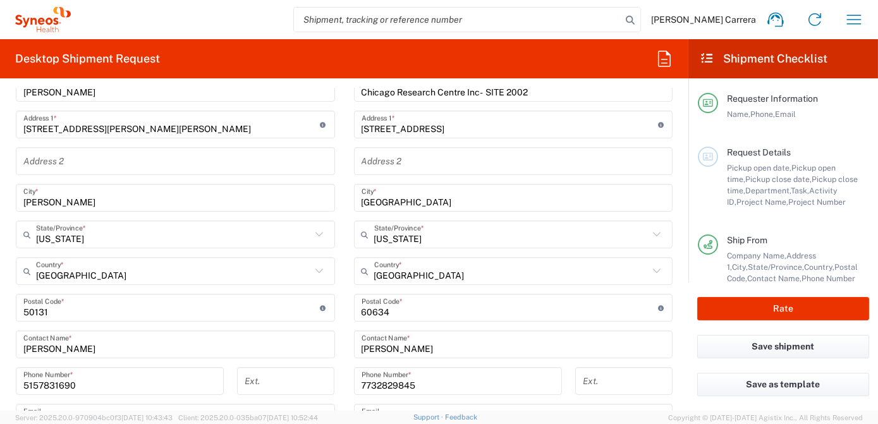
click at [118, 350] on input "[PERSON_NAME]" at bounding box center [175, 345] width 304 height 22
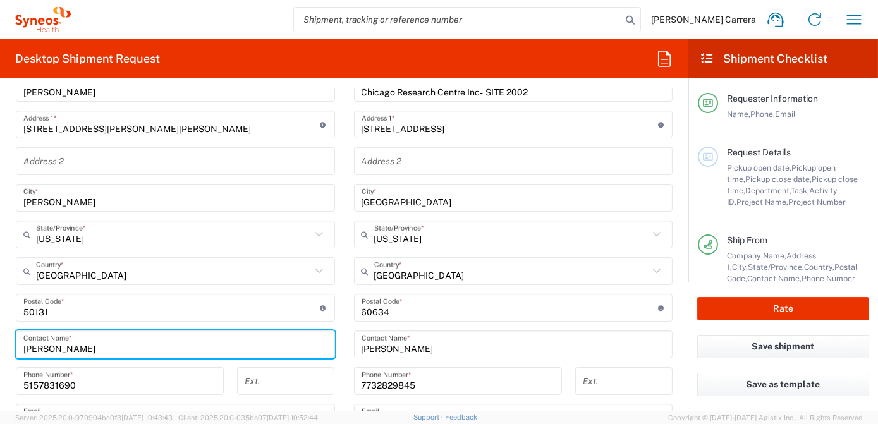
click at [97, 379] on input "5157831690" at bounding box center [119, 382] width 193 height 22
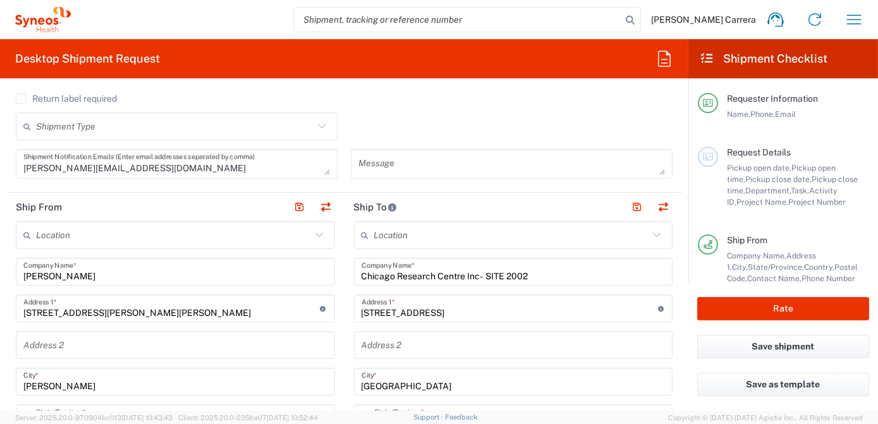
scroll to position [345, 0]
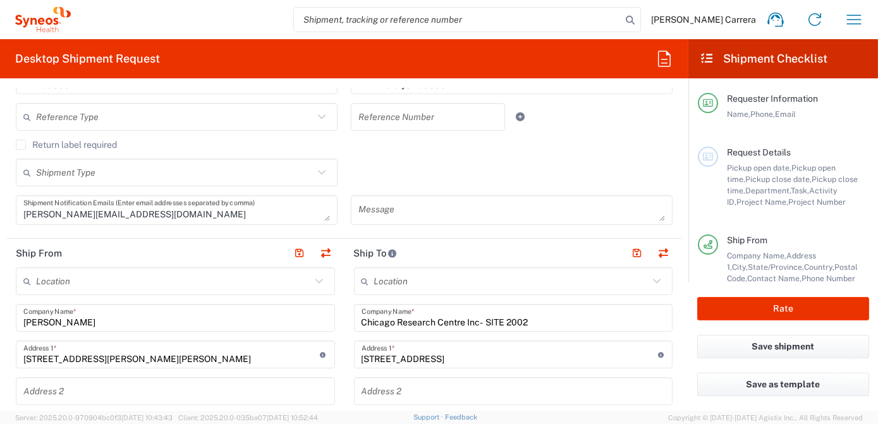
click at [300, 252] on button "button" at bounding box center [300, 254] width 18 height 18
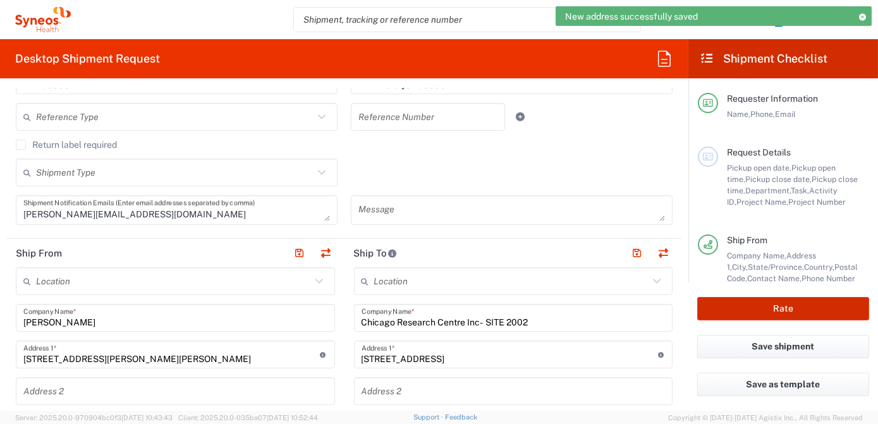
click at [729, 314] on button "Rate" at bounding box center [784, 308] width 172 height 23
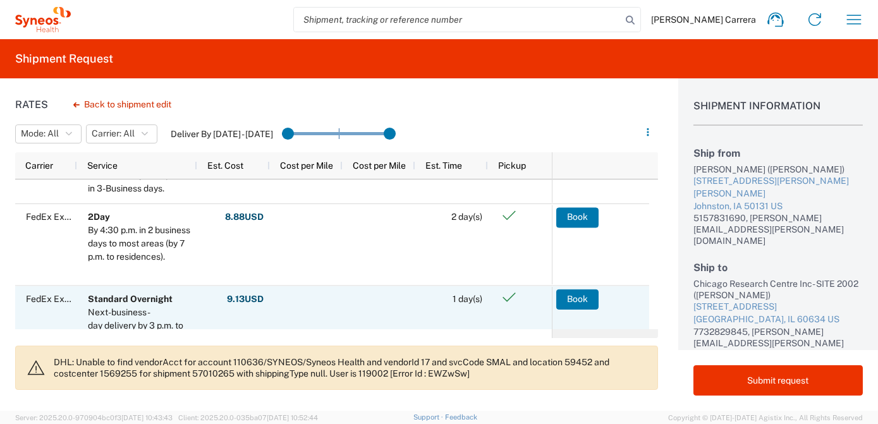
scroll to position [57, 0]
click at [582, 302] on button "Book" at bounding box center [578, 299] width 42 height 20
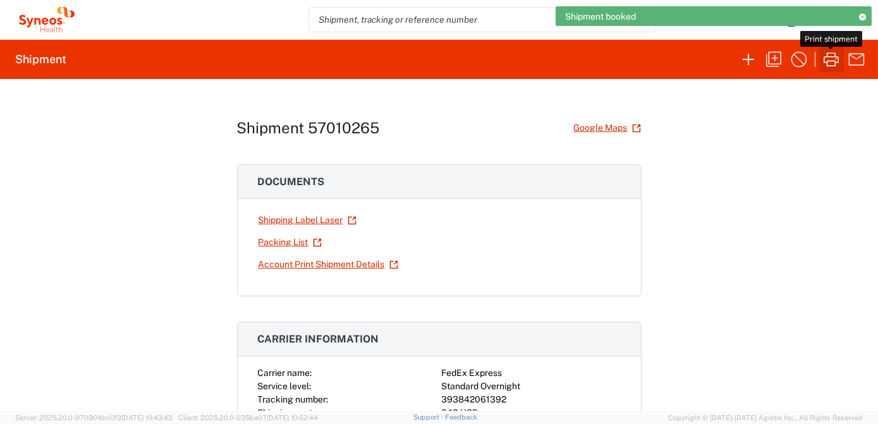
click at [828, 63] on icon "button" at bounding box center [831, 59] width 15 height 14
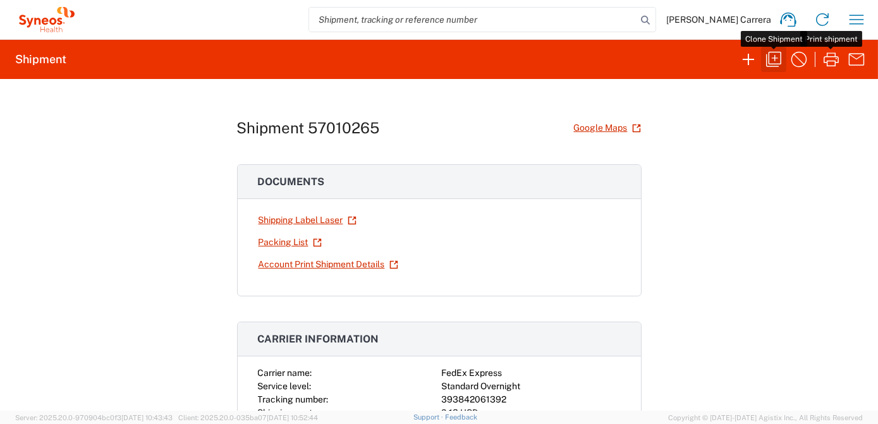
click at [782, 60] on icon "button" at bounding box center [774, 59] width 20 height 20
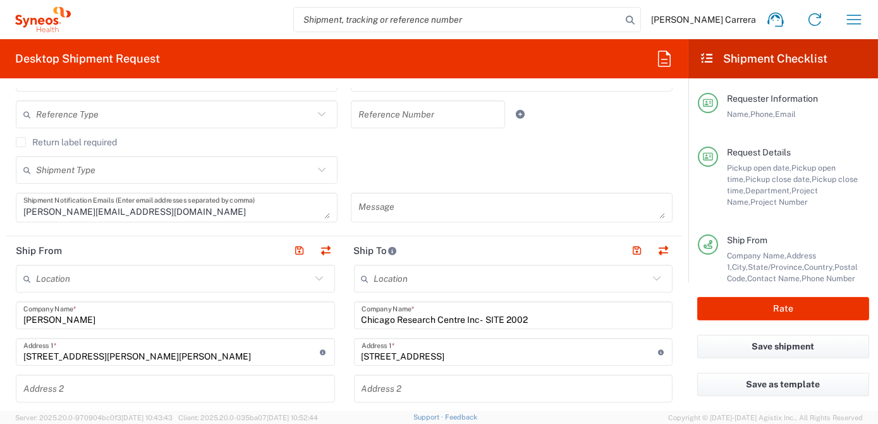
scroll to position [460, 0]
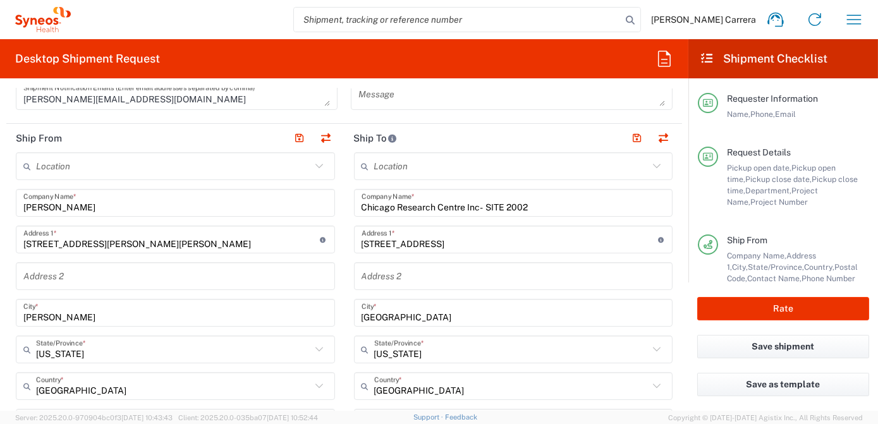
drag, startPoint x: 552, startPoint y: 203, endPoint x: 6, endPoint y: 200, distance: 545.8
click at [19, 200] on div "Ship From Location [PERSON_NAME] LLC-[GEOGRAPHIC_DATA] [GEOGRAPHIC_DATA] [GEOGR…" at bounding box center [344, 424] width 676 height 601
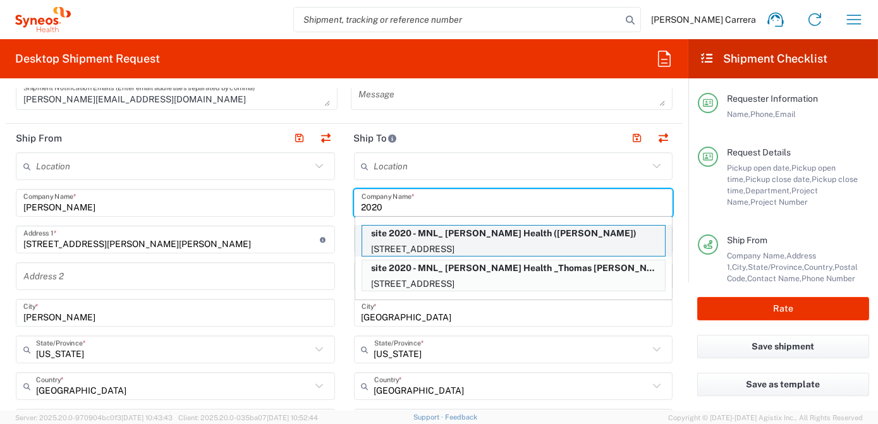
click at [406, 247] on p "[STREET_ADDRESS]" at bounding box center [513, 250] width 303 height 16
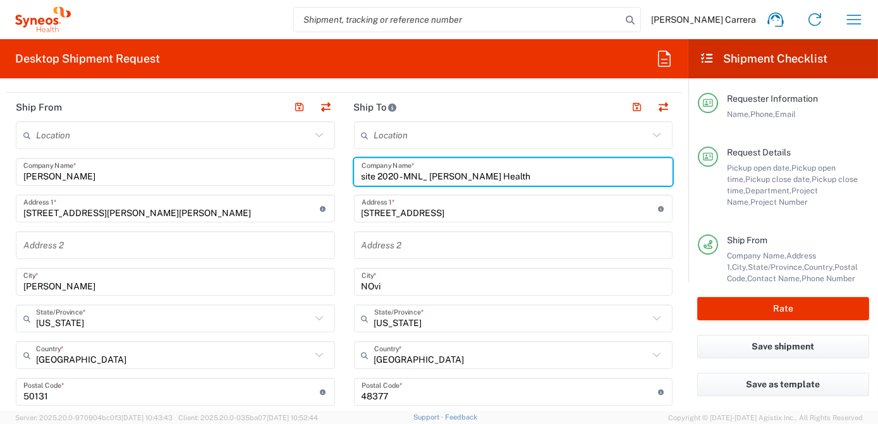
scroll to position [575, 0]
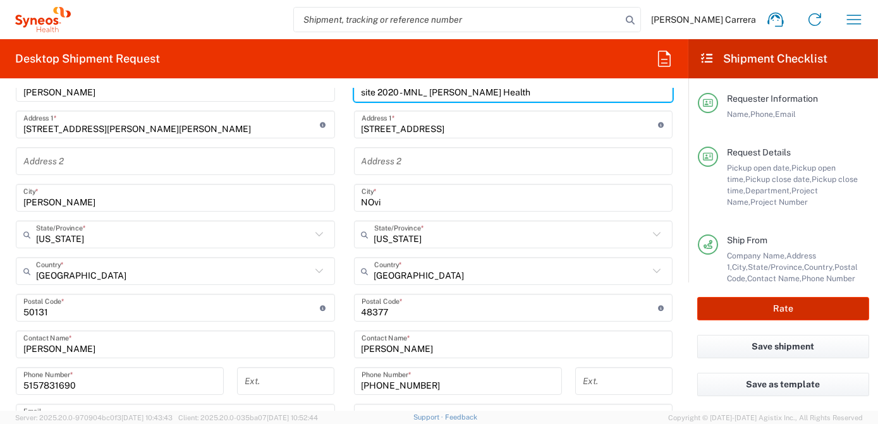
click at [744, 312] on button "Rate" at bounding box center [784, 308] width 172 height 23
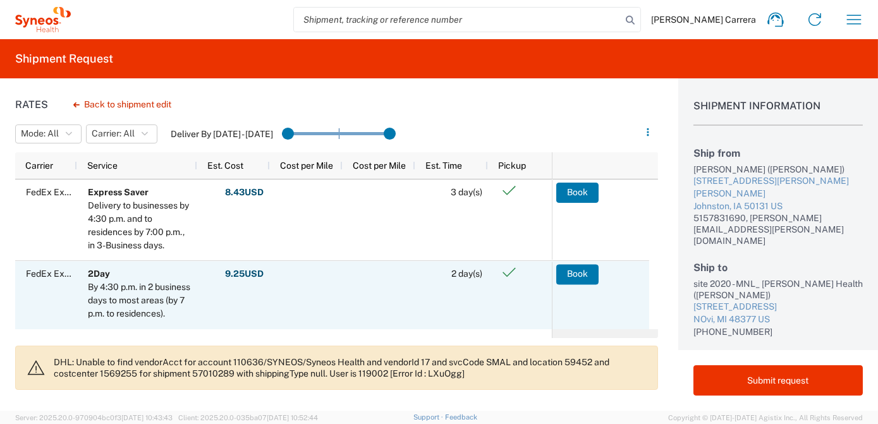
scroll to position [57, 0]
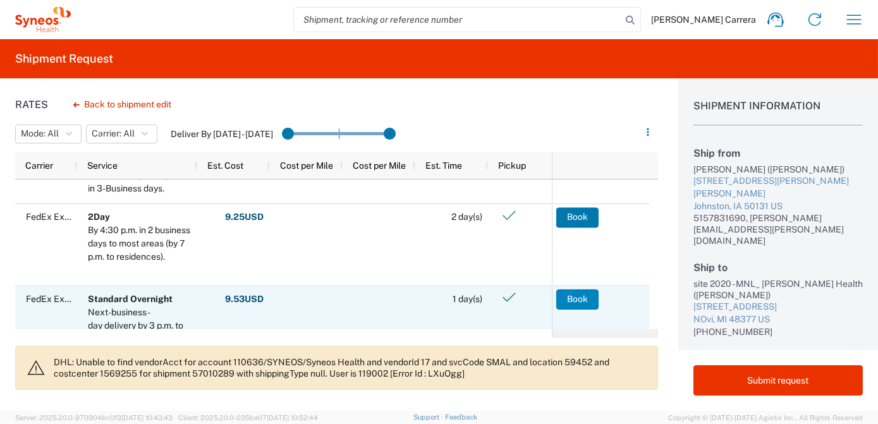
click at [588, 302] on button "Book" at bounding box center [578, 299] width 42 height 20
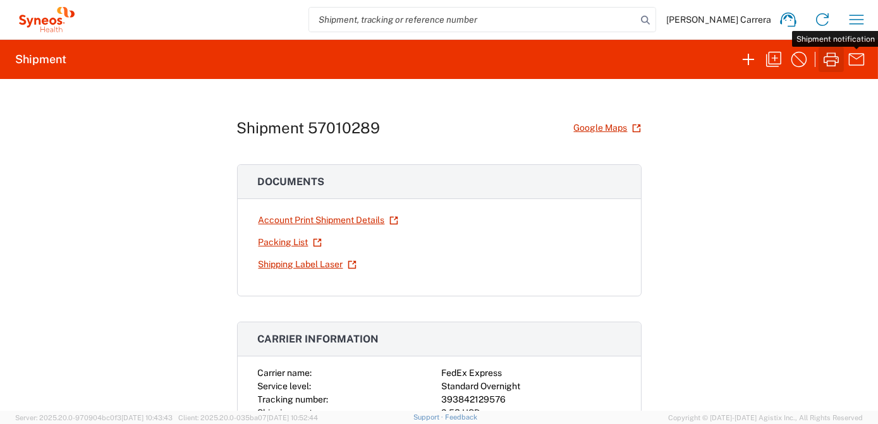
click at [836, 64] on icon "button" at bounding box center [832, 59] width 20 height 20
